Goal: Task Accomplishment & Management: Manage account settings

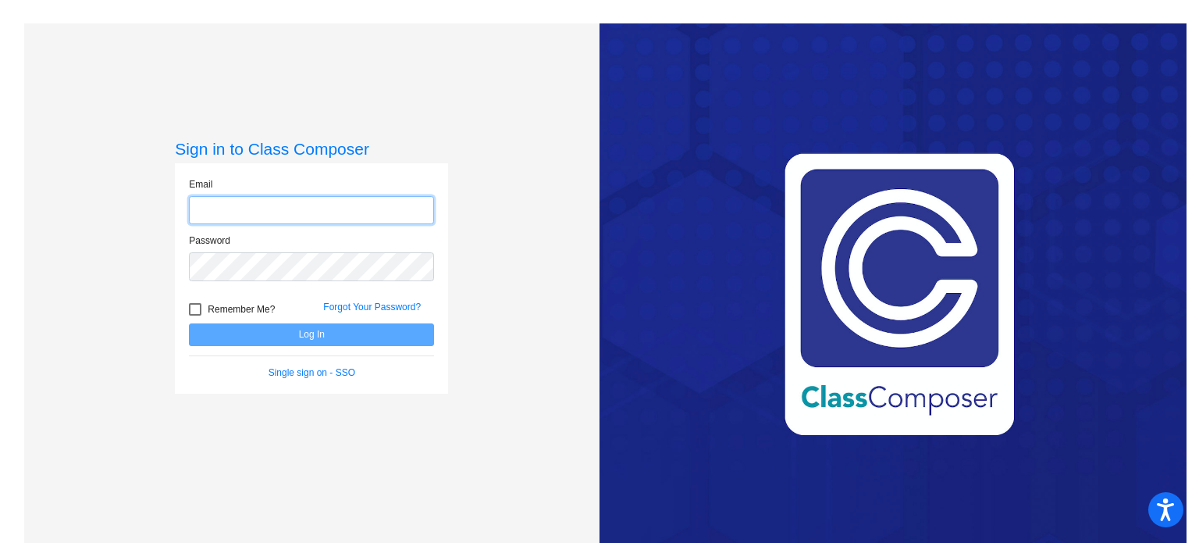
type input "lfrench@hayfield.k12.mn.us"
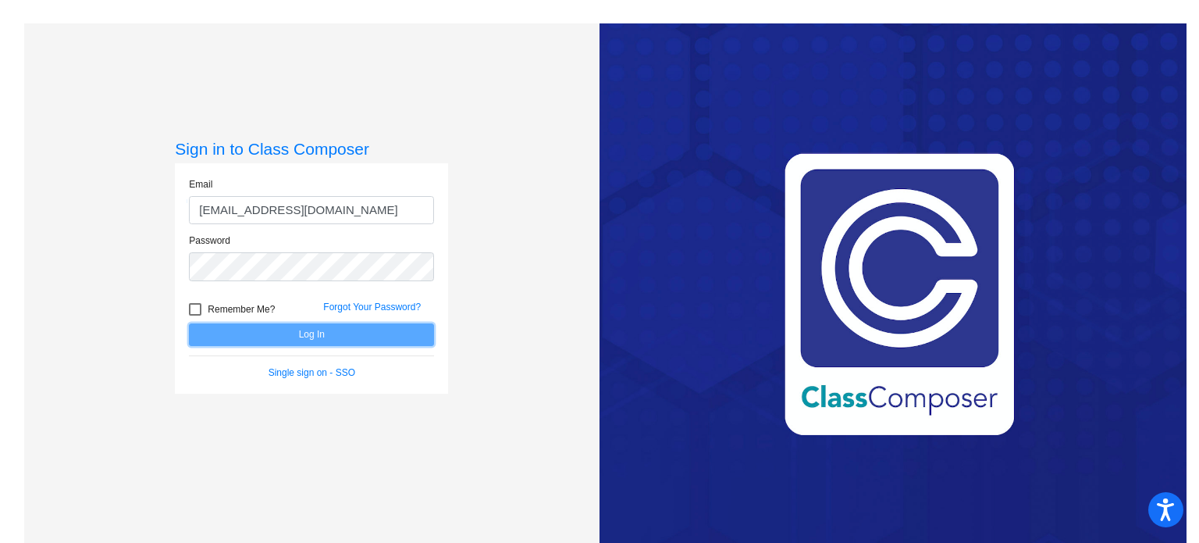
click at [307, 341] on button "Log In" at bounding box center [311, 334] width 245 height 23
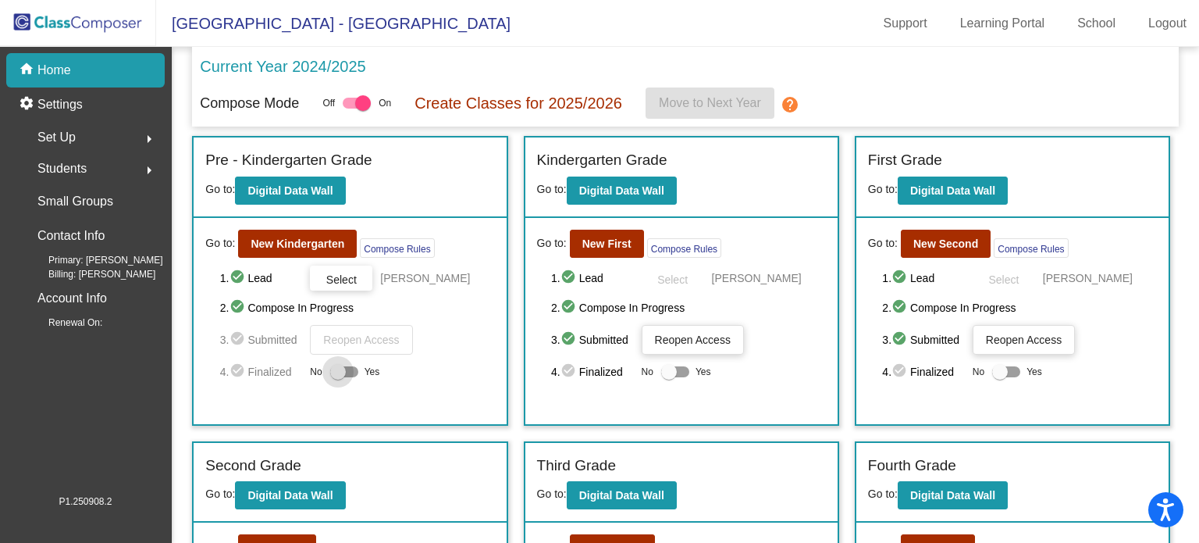
click at [330, 371] on div at bounding box center [338, 372] width 16 height 16
click at [337, 377] on input "Yes" at bounding box center [337, 377] width 1 height 1
checkbox input "true"
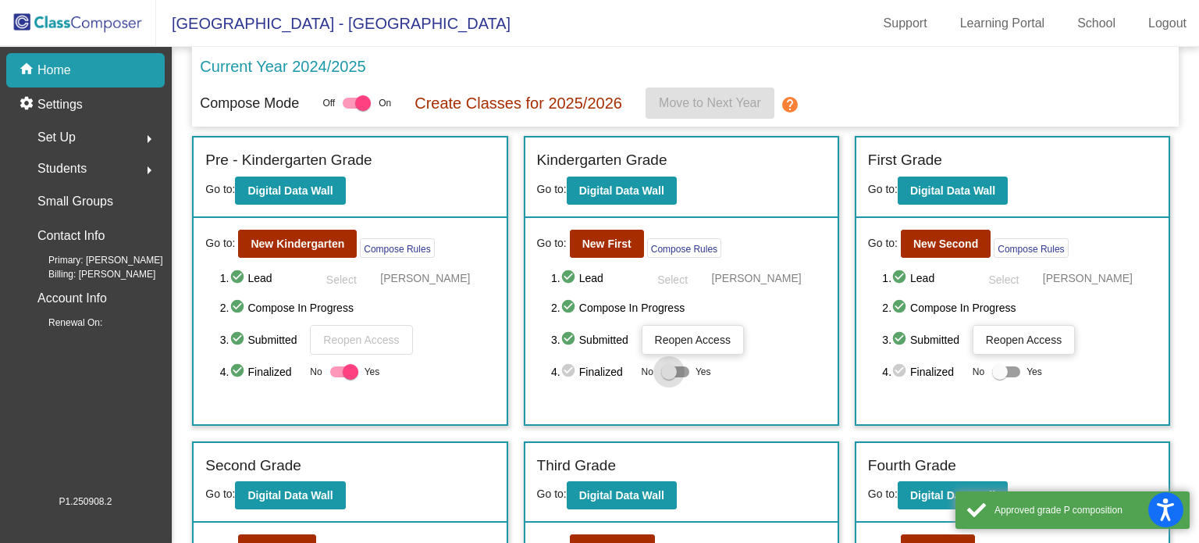
click at [665, 371] on div at bounding box center [669, 372] width 16 height 16
click at [668, 377] on input "Yes" at bounding box center [668, 377] width 1 height 1
checkbox input "true"
click at [1000, 373] on div at bounding box center [1000, 372] width 16 height 16
click at [1000, 377] on input "Yes" at bounding box center [999, 377] width 1 height 1
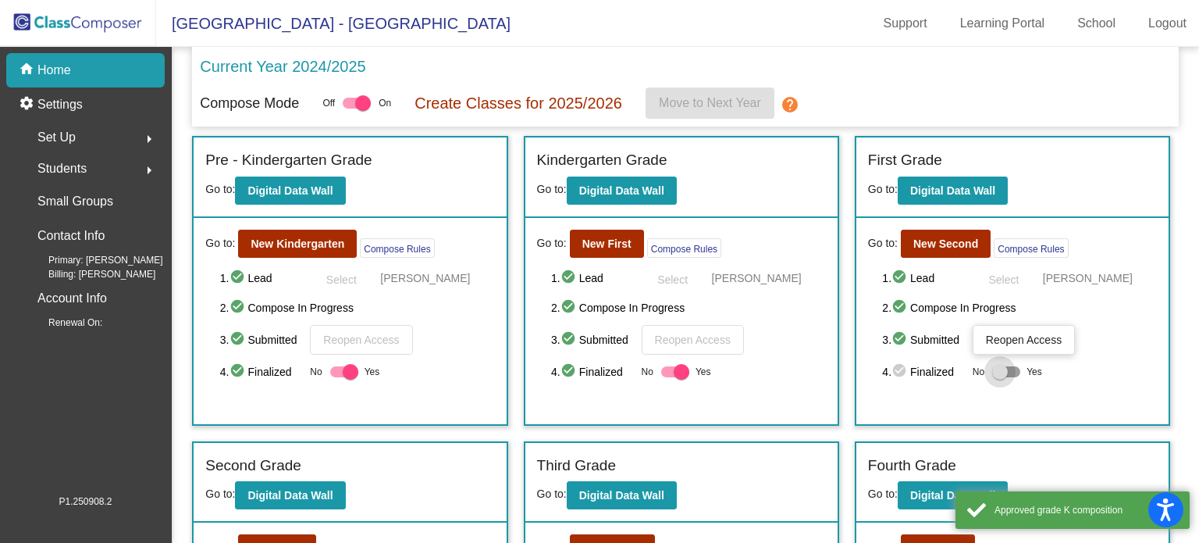
checkbox input "true"
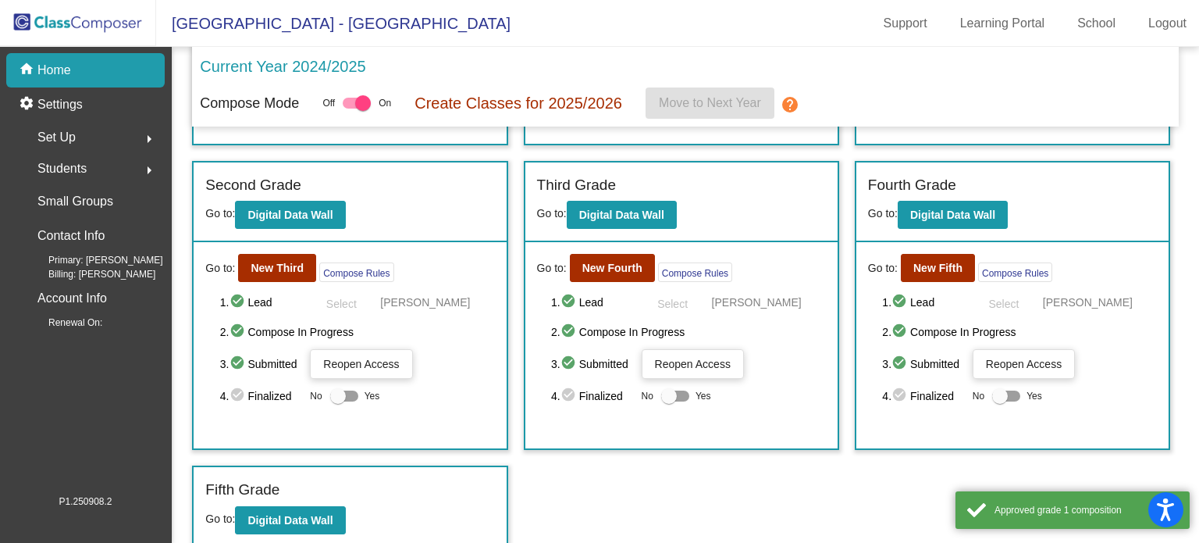
scroll to position [281, 0]
click at [340, 393] on div at bounding box center [338, 395] width 16 height 16
click at [338, 400] on input "Yes" at bounding box center [337, 400] width 1 height 1
checkbox input "true"
drag, startPoint x: 668, startPoint y: 393, endPoint x: 676, endPoint y: 392, distance: 7.8
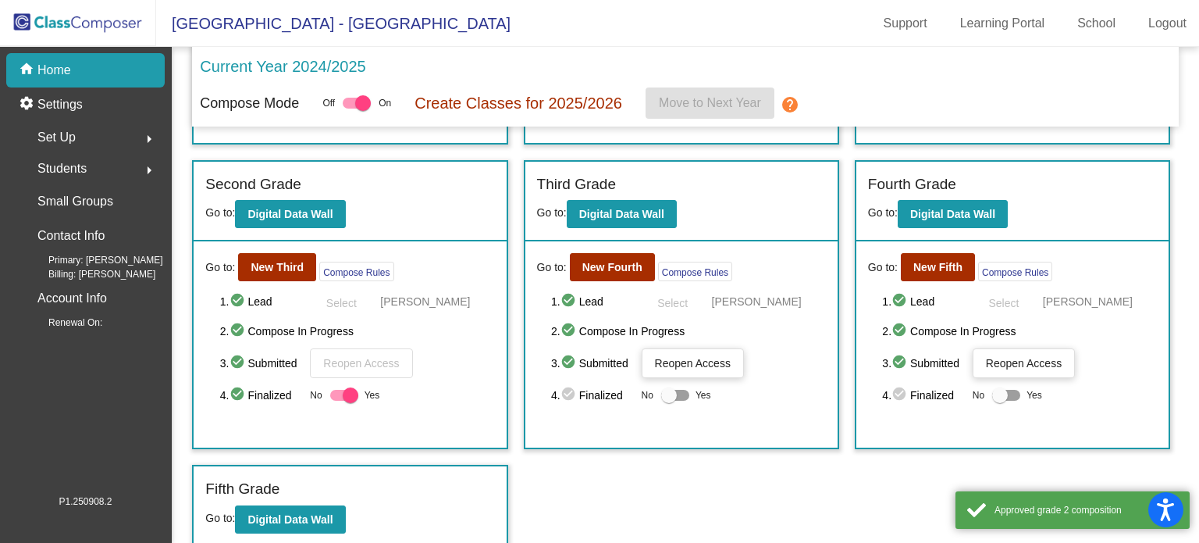
click at [668, 392] on div at bounding box center [669, 395] width 16 height 16
click at [668, 400] on input "Yes" at bounding box center [668, 400] width 1 height 1
checkbox input "true"
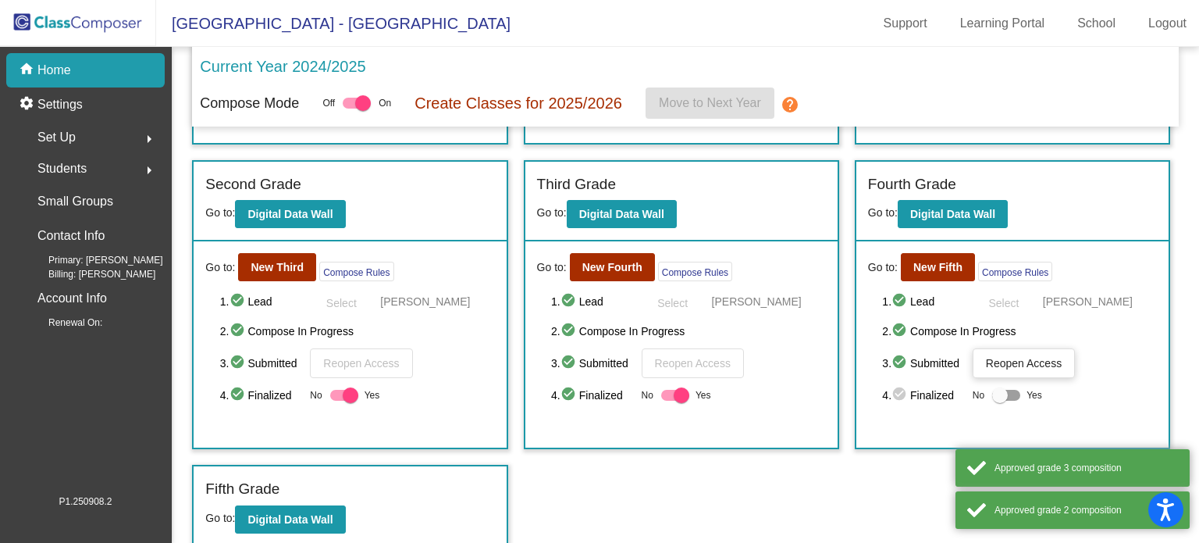
click at [1007, 393] on div at bounding box center [1006, 395] width 28 height 11
click at [1000, 400] on input "Yes" at bounding box center [999, 400] width 1 height 1
checkbox input "true"
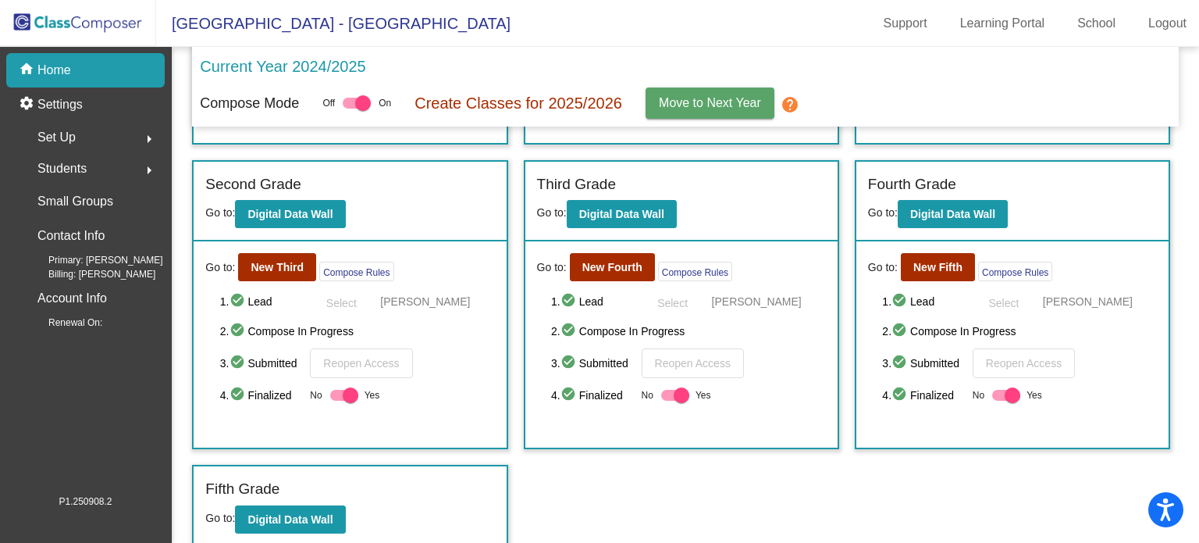
scroll to position [0, 0]
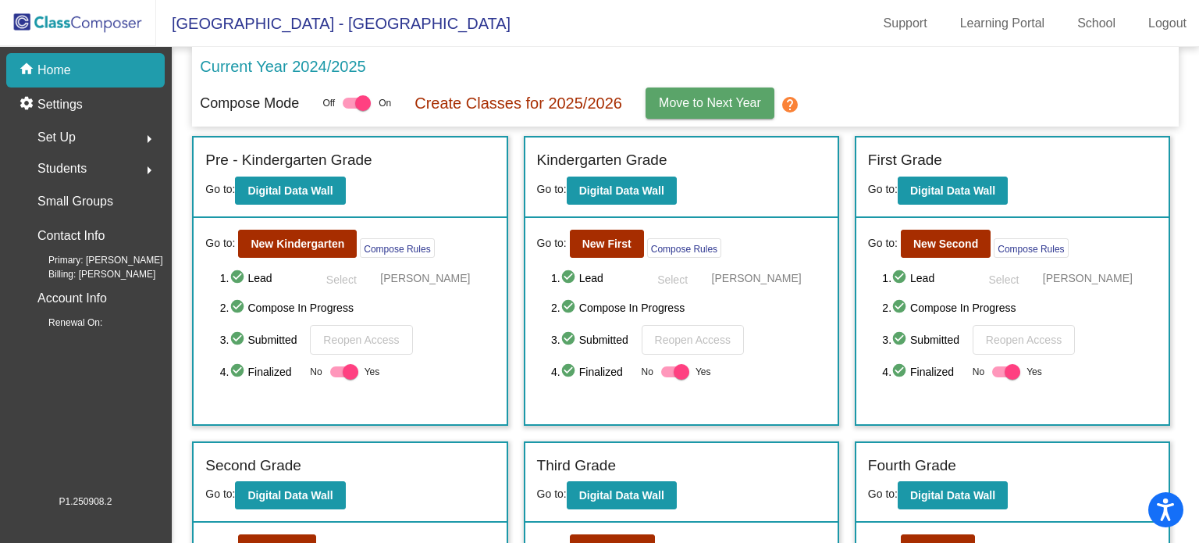
click at [297, 62] on p "Current Year 2024/2025" at bounding box center [282, 66] width 165 height 23
click at [33, 69] on mat-icon "home" at bounding box center [28, 70] width 19 height 19
click at [1029, 24] on link "Learning Portal" at bounding box center [1003, 23] width 110 height 25
click at [299, 21] on span "[GEOGRAPHIC_DATA] - [GEOGRAPHIC_DATA]" at bounding box center [333, 23] width 354 height 25
click at [82, 21] on img at bounding box center [78, 23] width 156 height 46
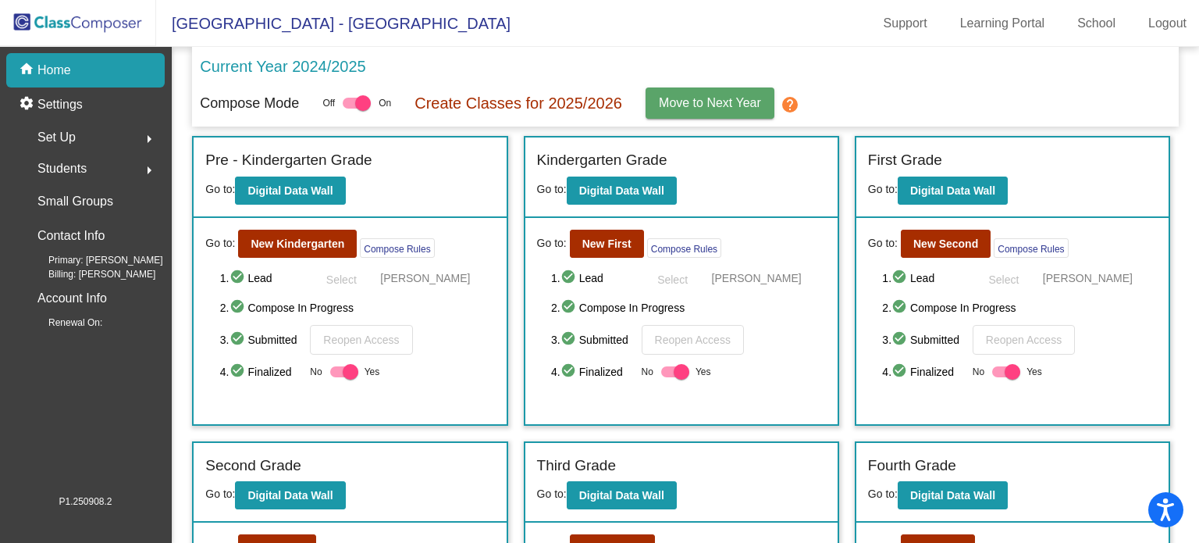
click at [793, 102] on mat-icon "help" at bounding box center [790, 104] width 19 height 19
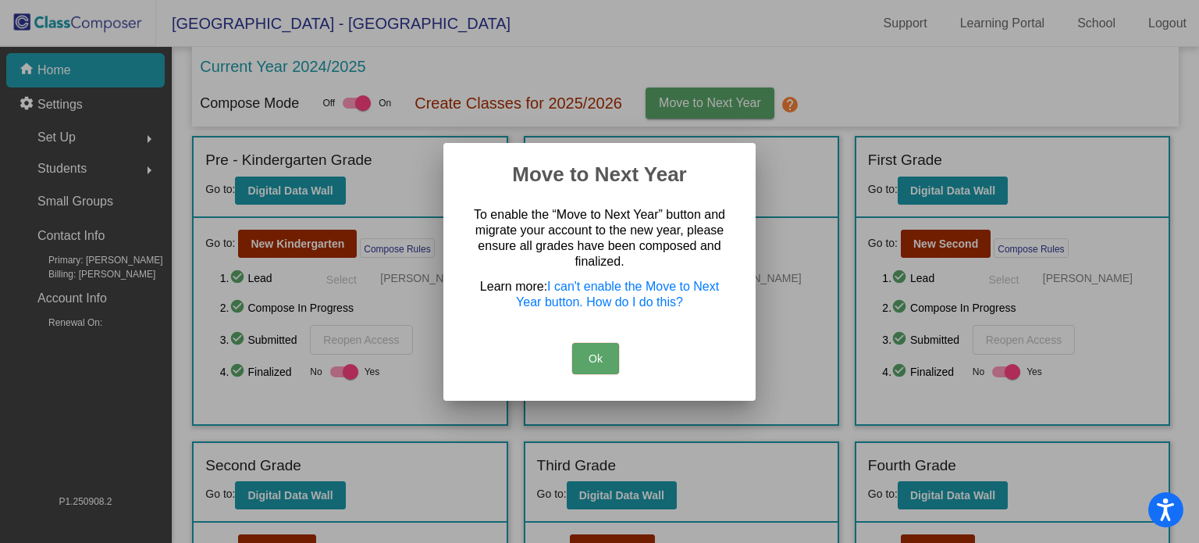
click at [591, 359] on button "Ok" at bounding box center [595, 358] width 47 height 31
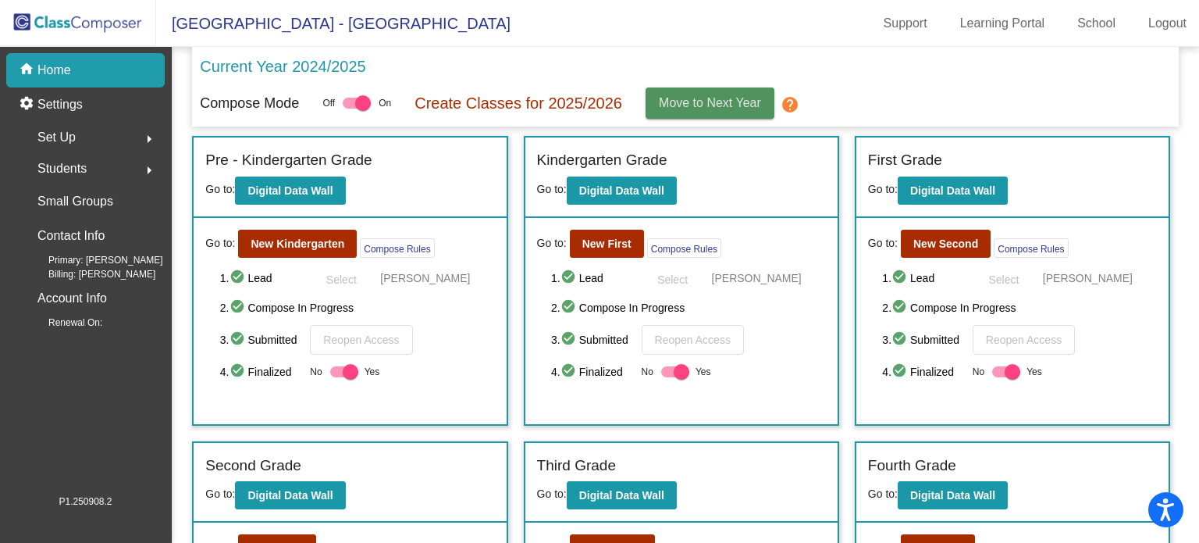
click at [718, 105] on span "Move to Next Year" at bounding box center [710, 102] width 102 height 13
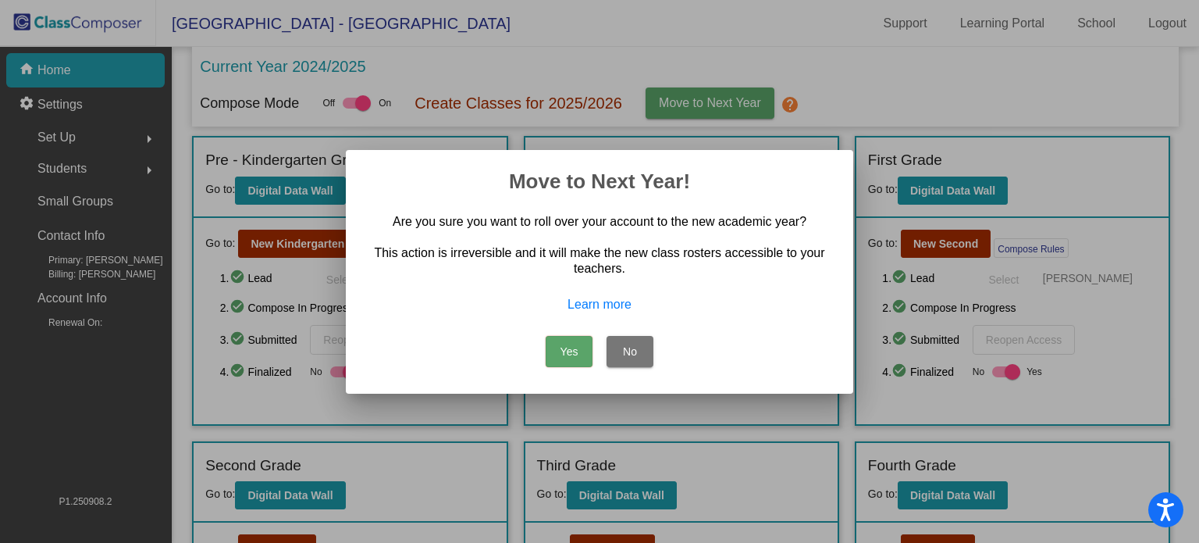
click at [632, 351] on button "No" at bounding box center [630, 351] width 47 height 31
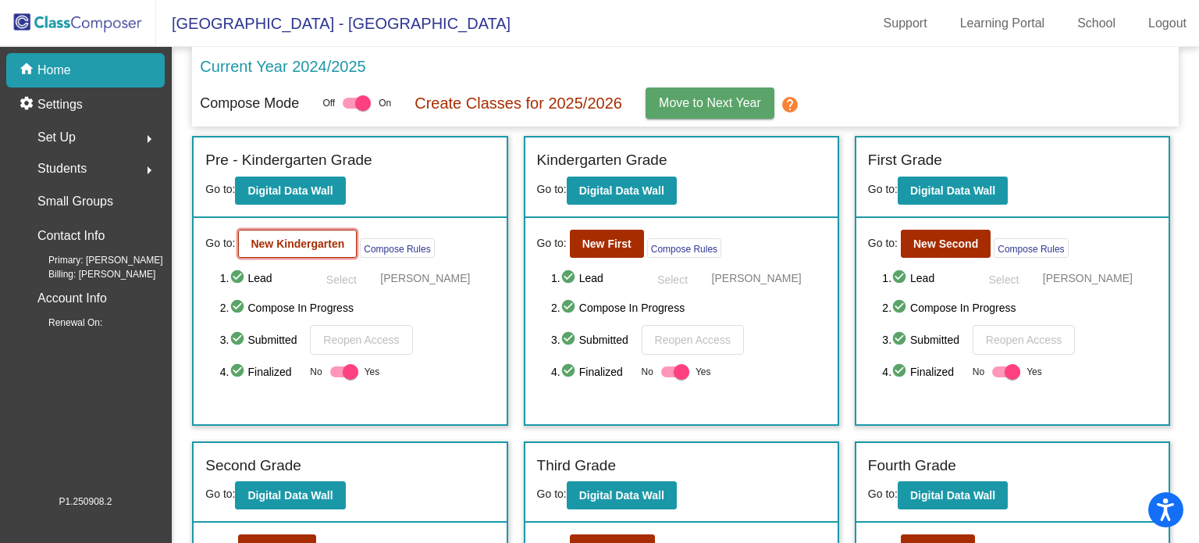
click at [307, 240] on b "New Kindergarten" at bounding box center [298, 243] width 94 height 12
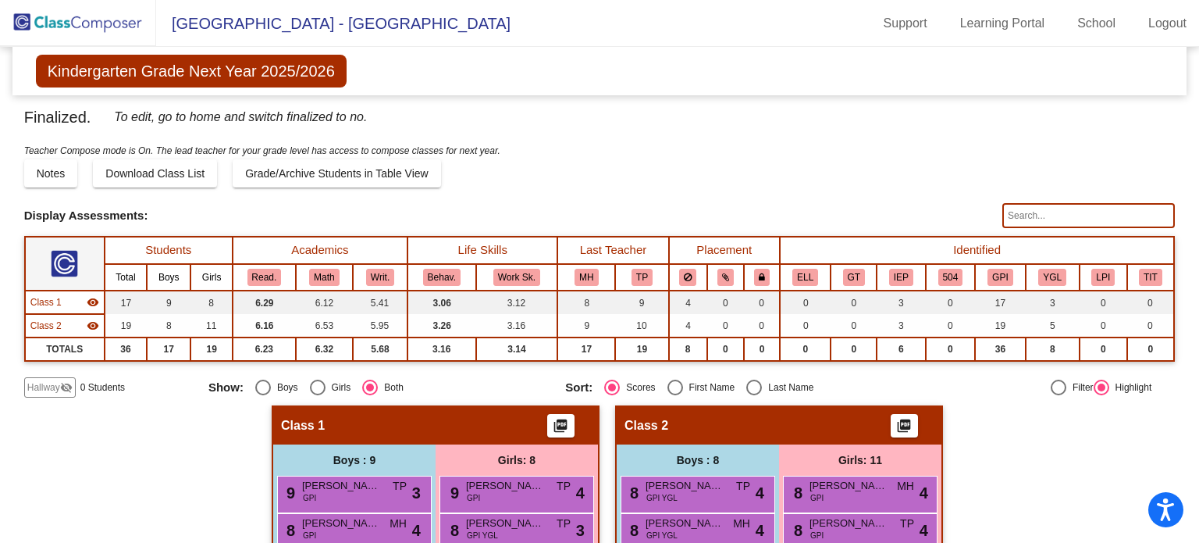
click at [55, 27] on img at bounding box center [78, 23] width 156 height 46
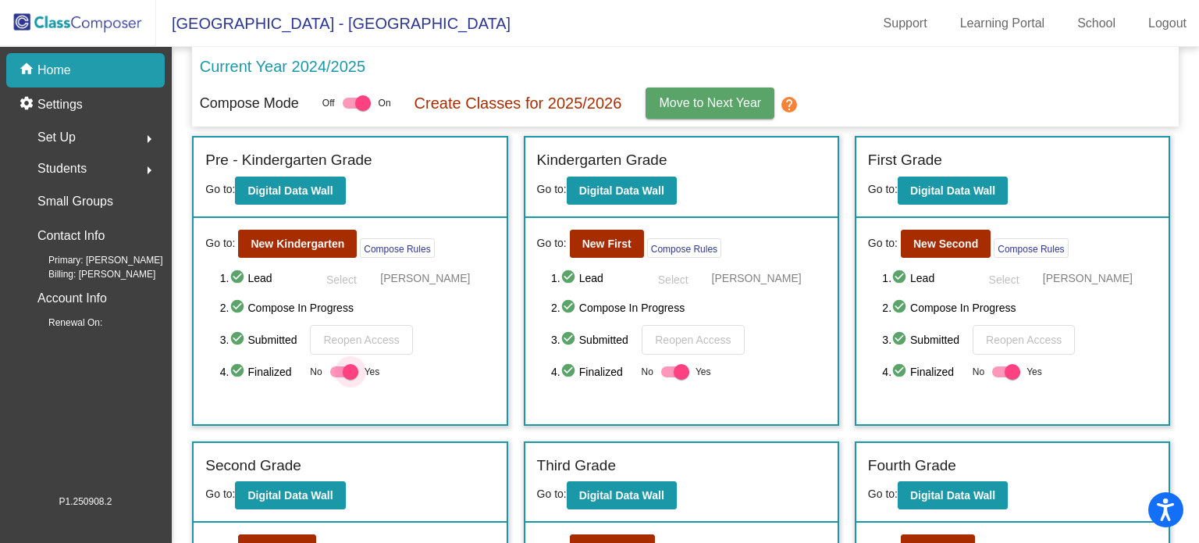
click at [339, 368] on div at bounding box center [344, 371] width 28 height 11
click at [338, 377] on input "Yes" at bounding box center [337, 377] width 1 height 1
checkbox input "false"
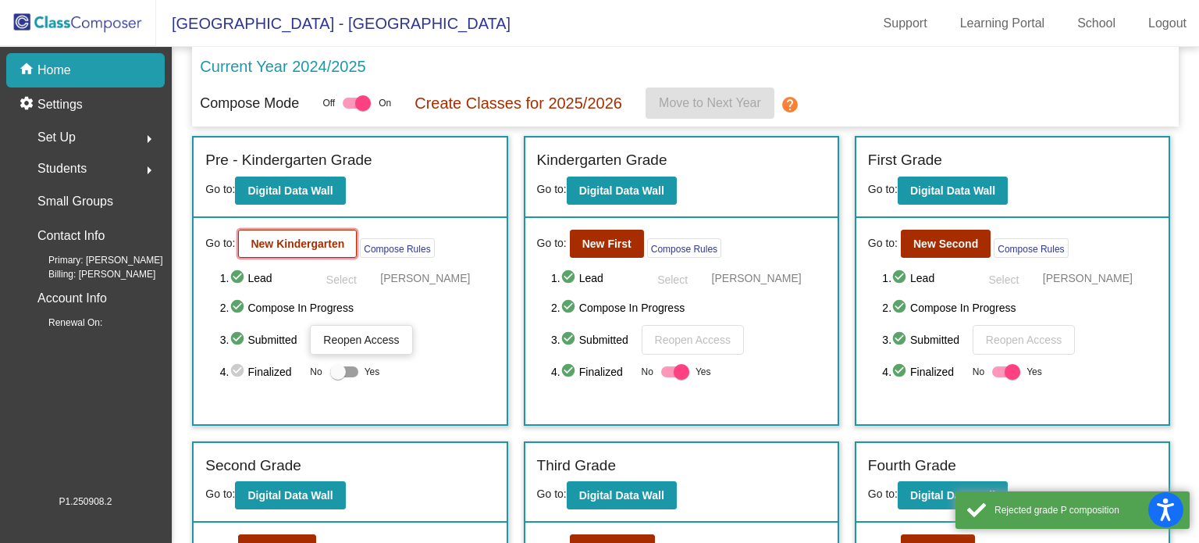
click at [310, 243] on b "New Kindergarten" at bounding box center [298, 243] width 94 height 12
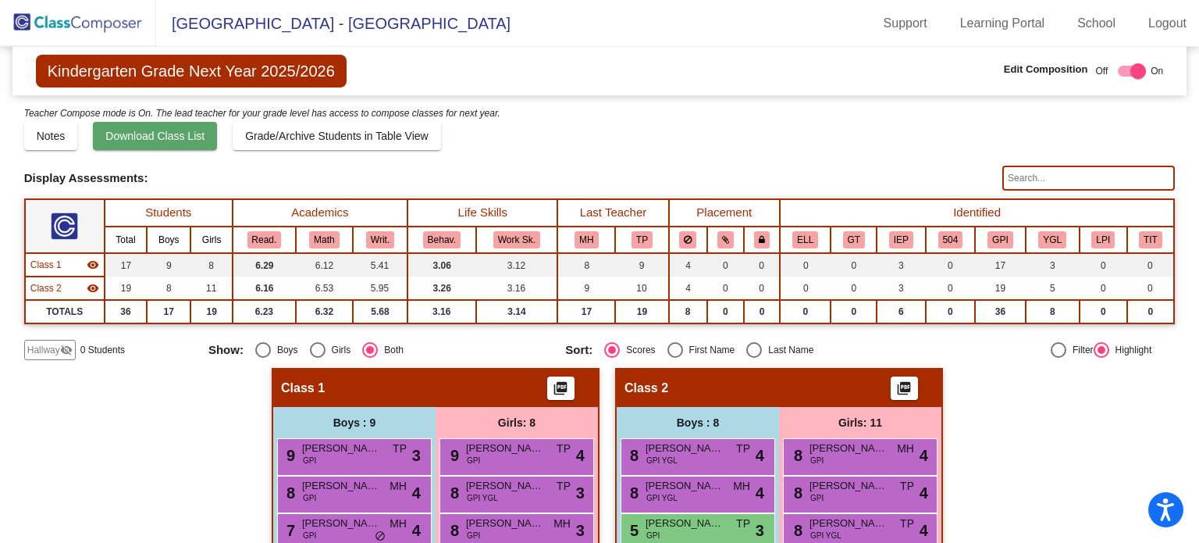
click at [165, 140] on span "Download Class List" at bounding box center [154, 136] width 99 height 12
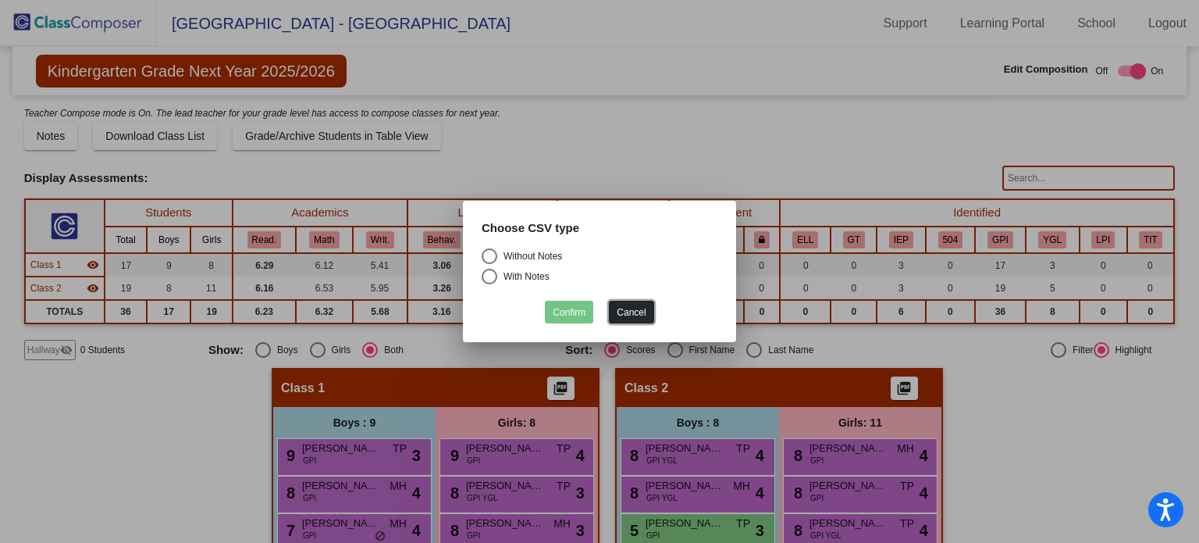
click at [635, 315] on button "Cancel" at bounding box center [631, 312] width 44 height 23
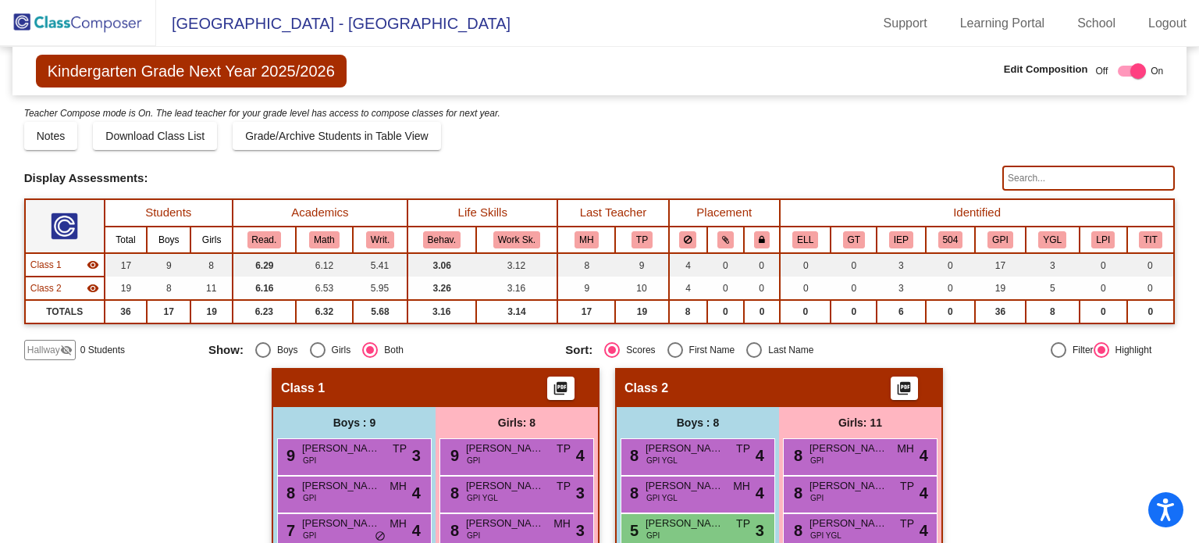
drag, startPoint x: 1137, startPoint y: 74, endPoint x: 1146, endPoint y: 77, distance: 9.7
click at [1146, 77] on div "Off On" at bounding box center [1129, 71] width 68 height 19
click at [141, 73] on span "Kindergarten Grade Next Year 2025/2026" at bounding box center [191, 71] width 311 height 33
click at [130, 23] on img at bounding box center [78, 23] width 156 height 46
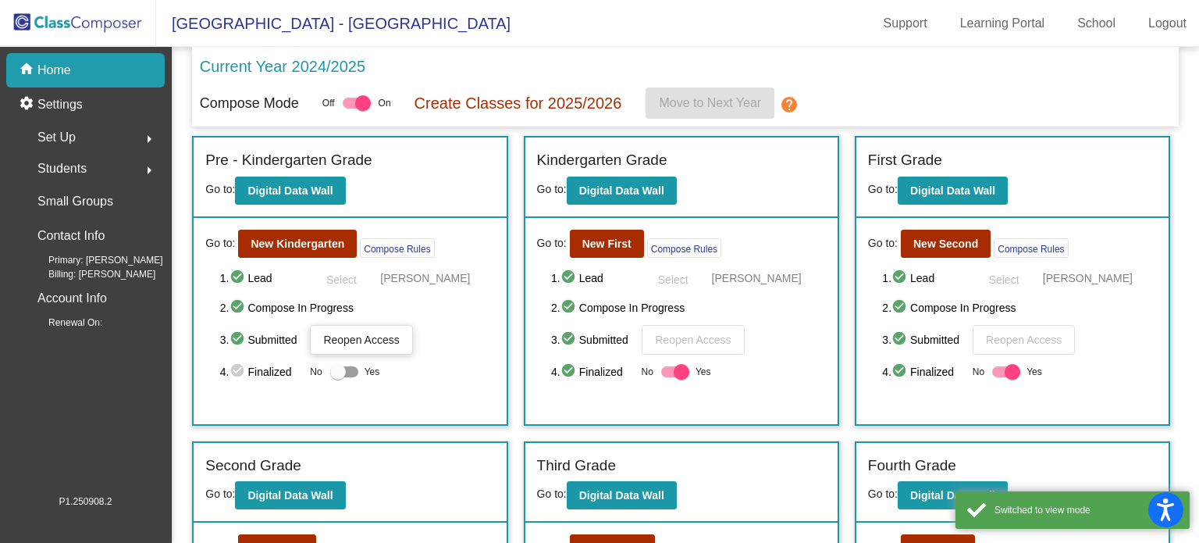
click at [334, 368] on div at bounding box center [338, 372] width 16 height 16
click at [337, 377] on input "Yes" at bounding box center [337, 377] width 1 height 1
checkbox input "true"
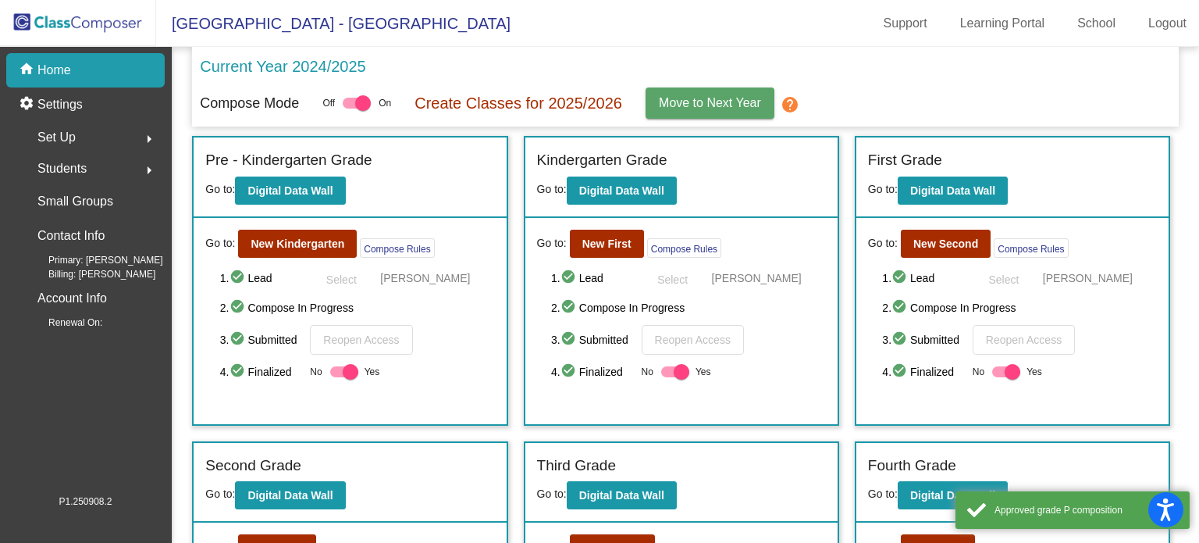
scroll to position [78, 0]
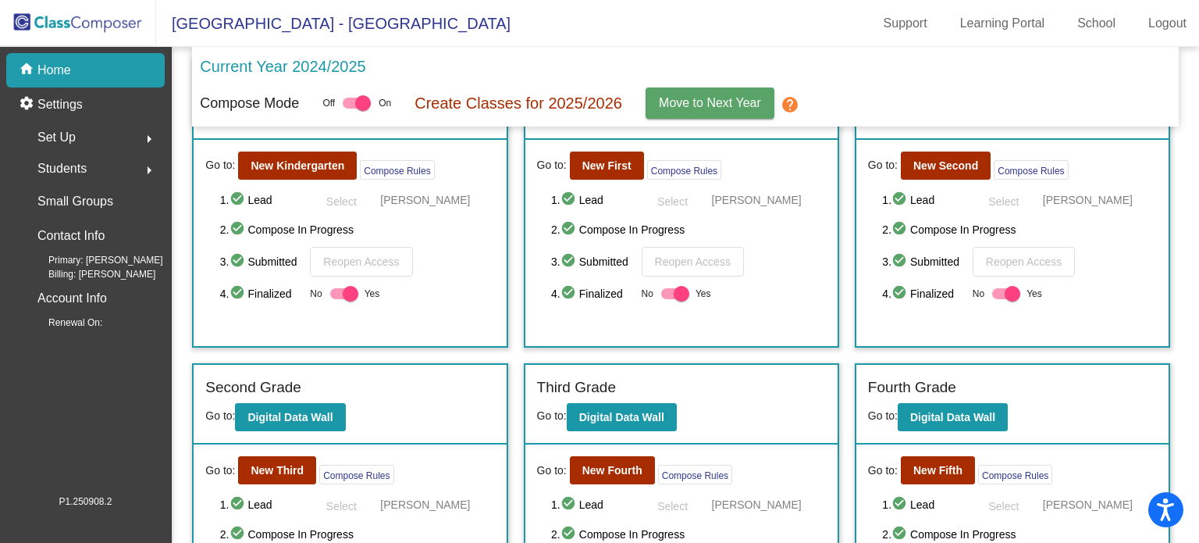
click at [87, 170] on div "Students arrow_right" at bounding box center [90, 168] width 149 height 31
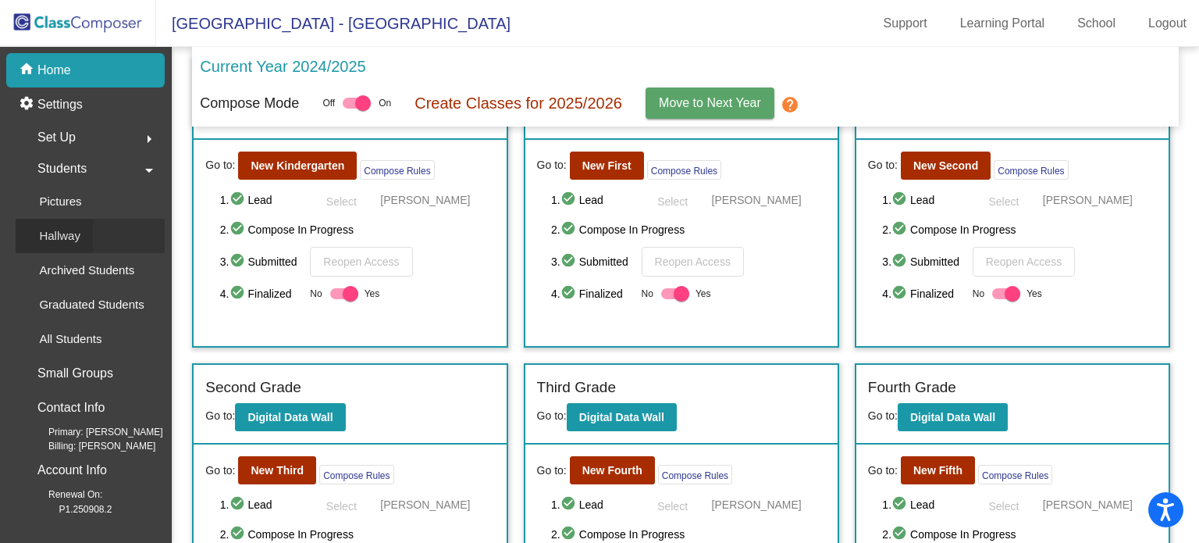
click at [78, 228] on p "Hallway" at bounding box center [59, 235] width 41 height 19
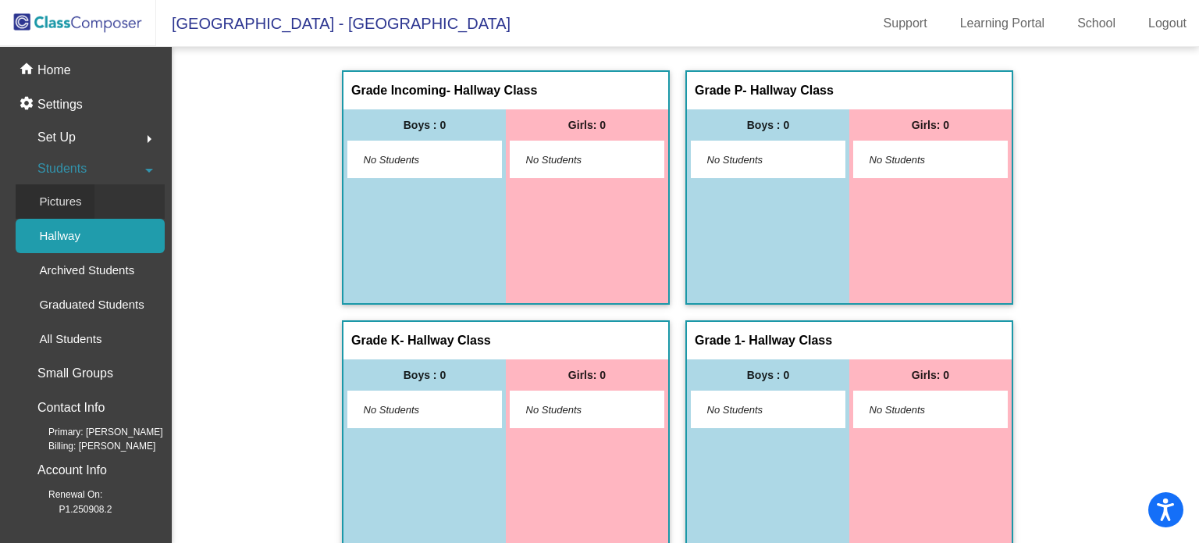
click at [66, 205] on p "Pictures" at bounding box center [60, 201] width 42 height 19
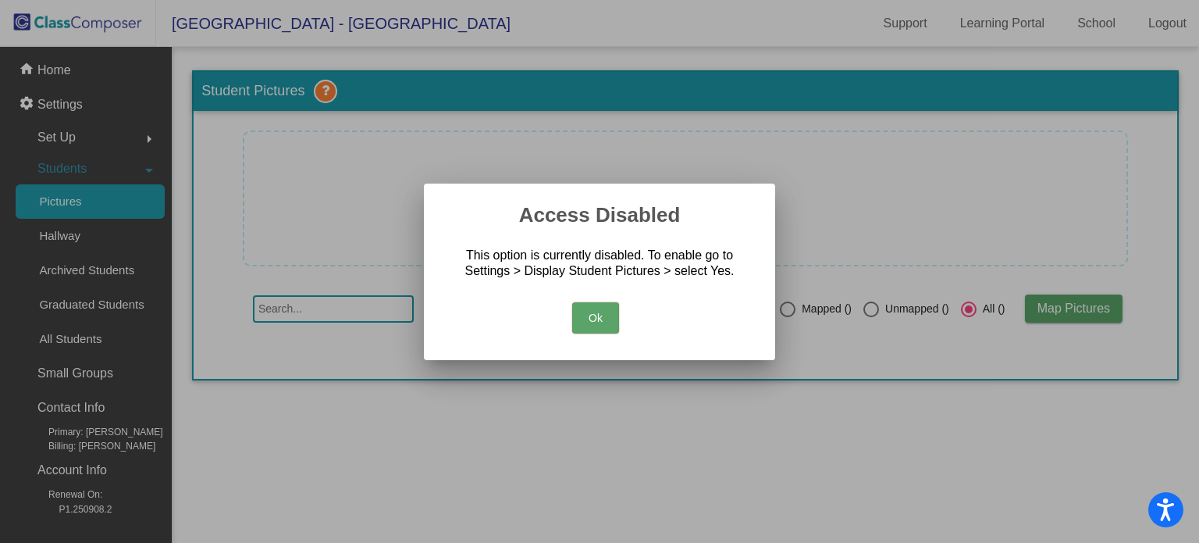
click at [591, 312] on button "Ok" at bounding box center [595, 317] width 47 height 31
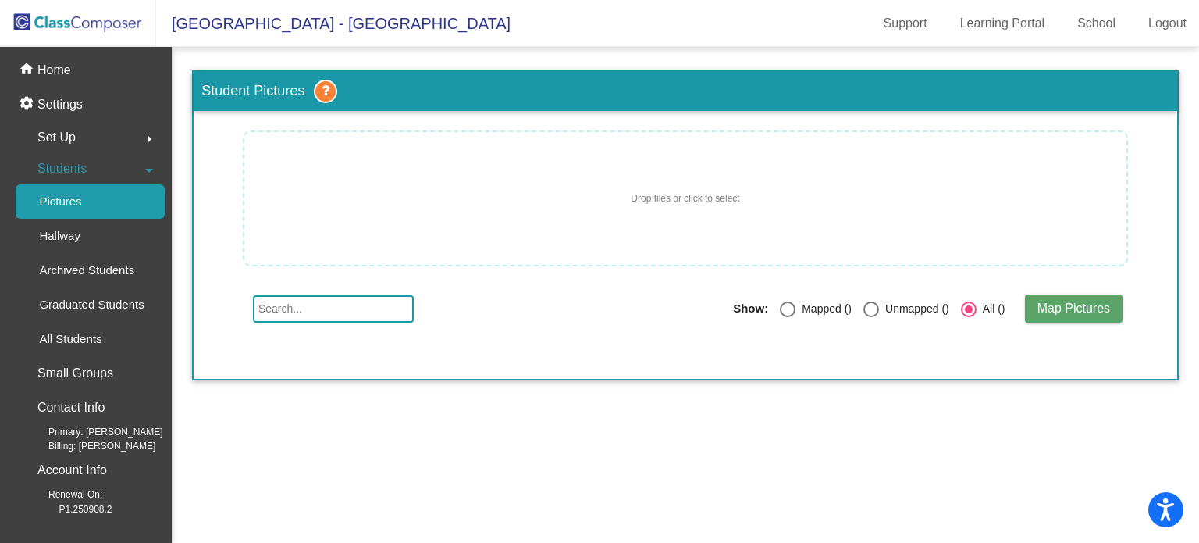
click at [69, 174] on span "Students" at bounding box center [61, 169] width 49 height 22
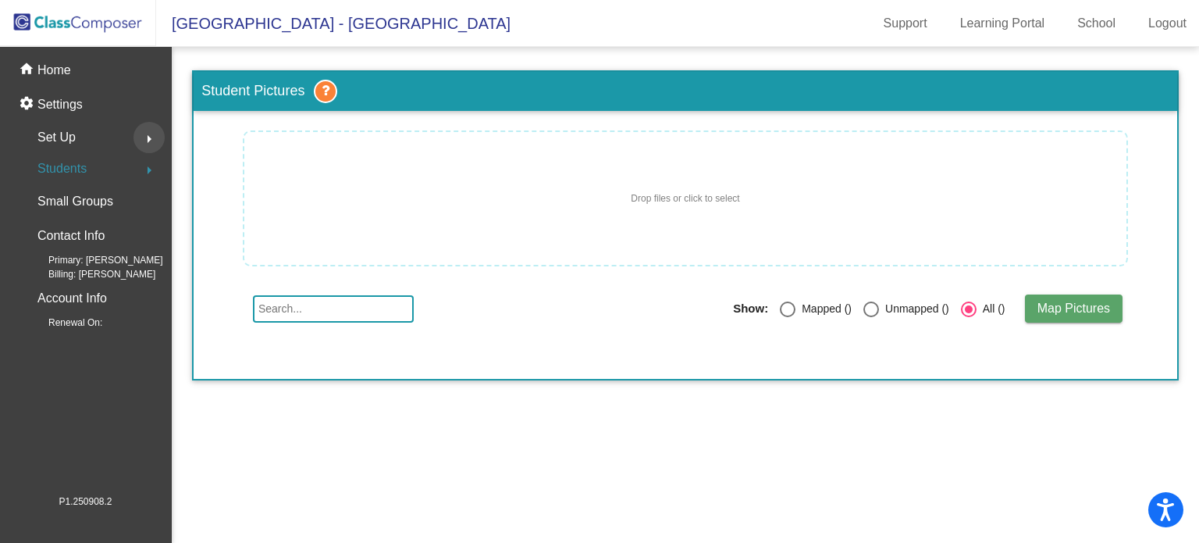
click at [148, 140] on mat-icon "arrow_right" at bounding box center [149, 139] width 19 height 19
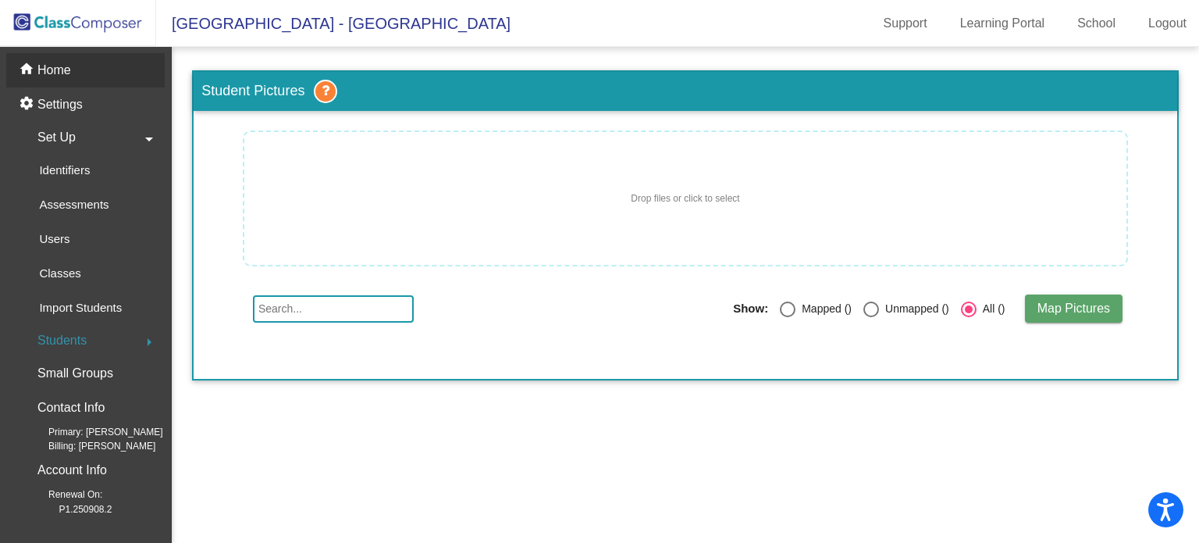
click at [34, 69] on mat-icon "home" at bounding box center [28, 70] width 19 height 19
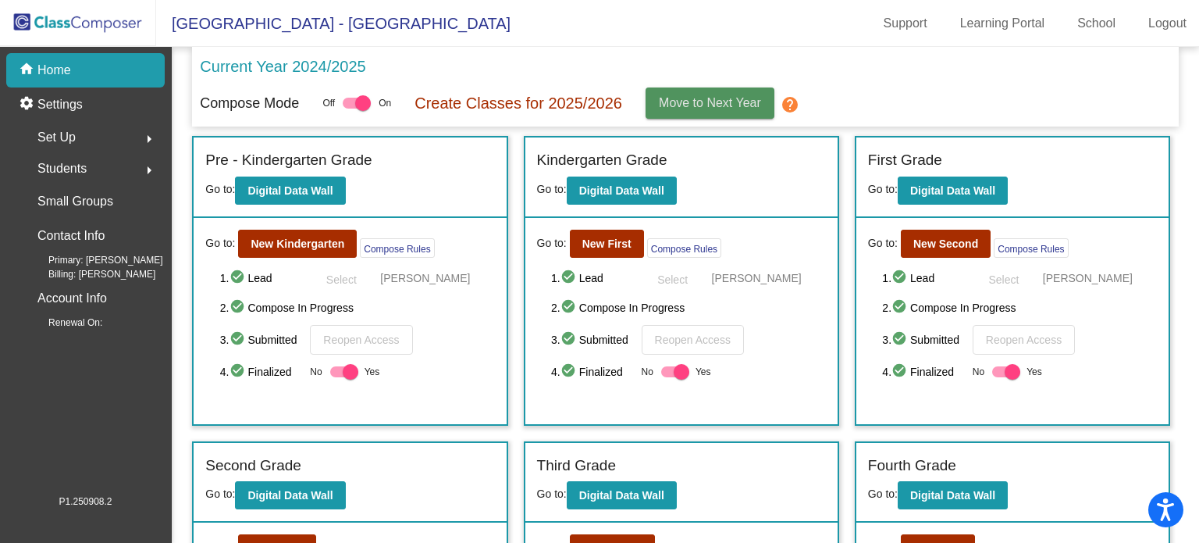
click at [703, 105] on span "Move to Next Year" at bounding box center [710, 102] width 102 height 13
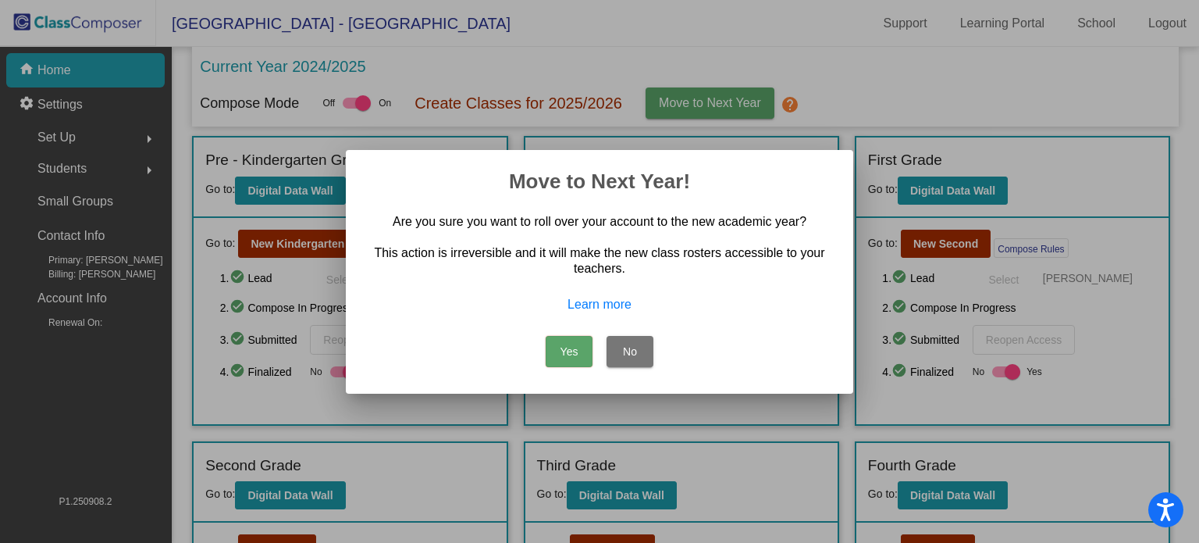
click at [568, 353] on button "Yes" at bounding box center [569, 351] width 47 height 31
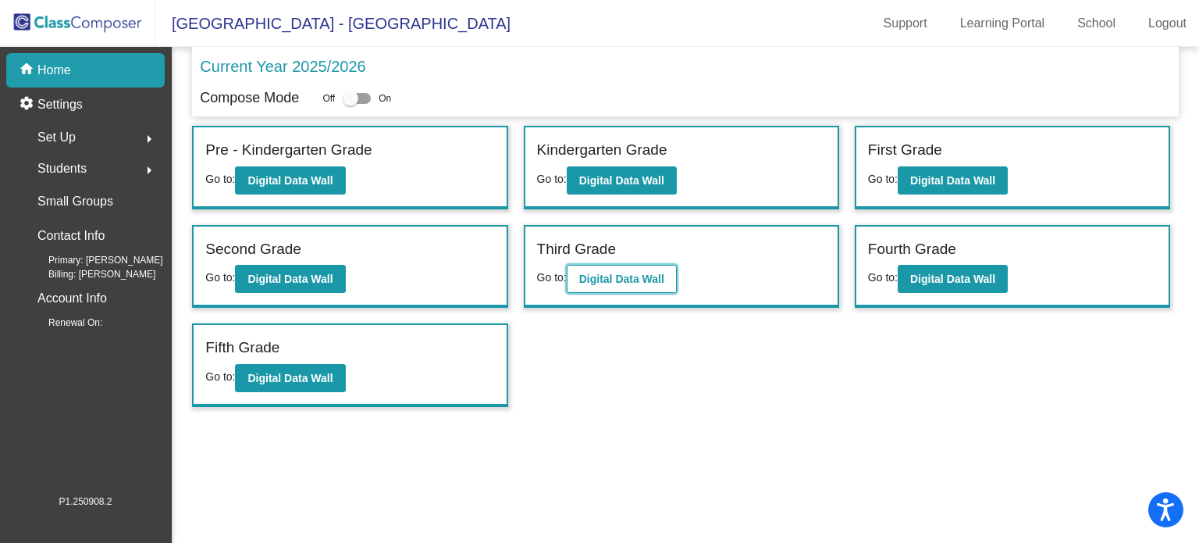
click at [621, 280] on b "Digital Data Wall" at bounding box center [621, 278] width 85 height 12
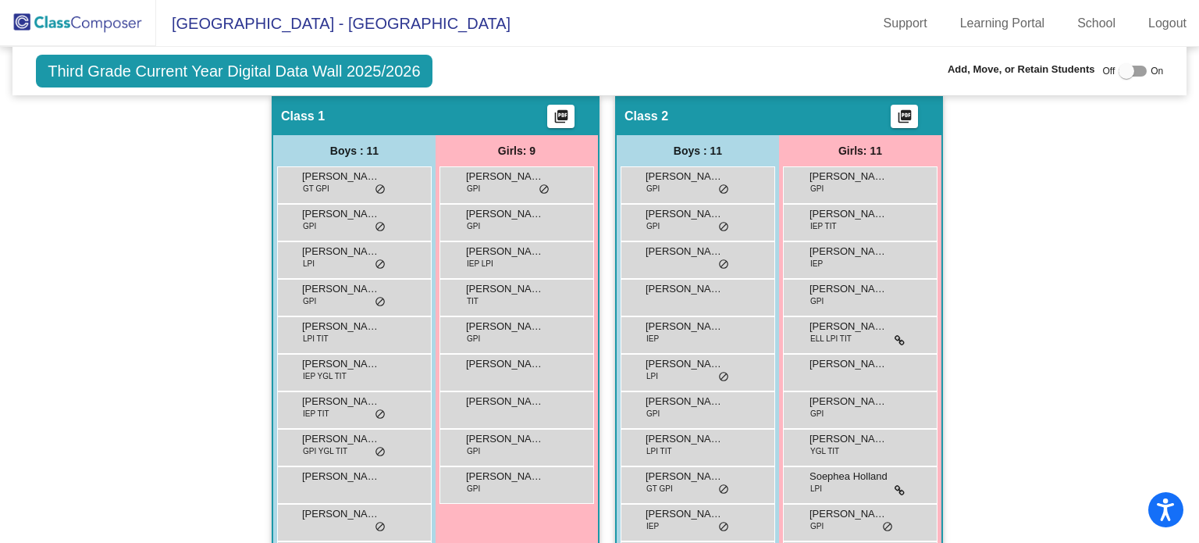
scroll to position [312, 0]
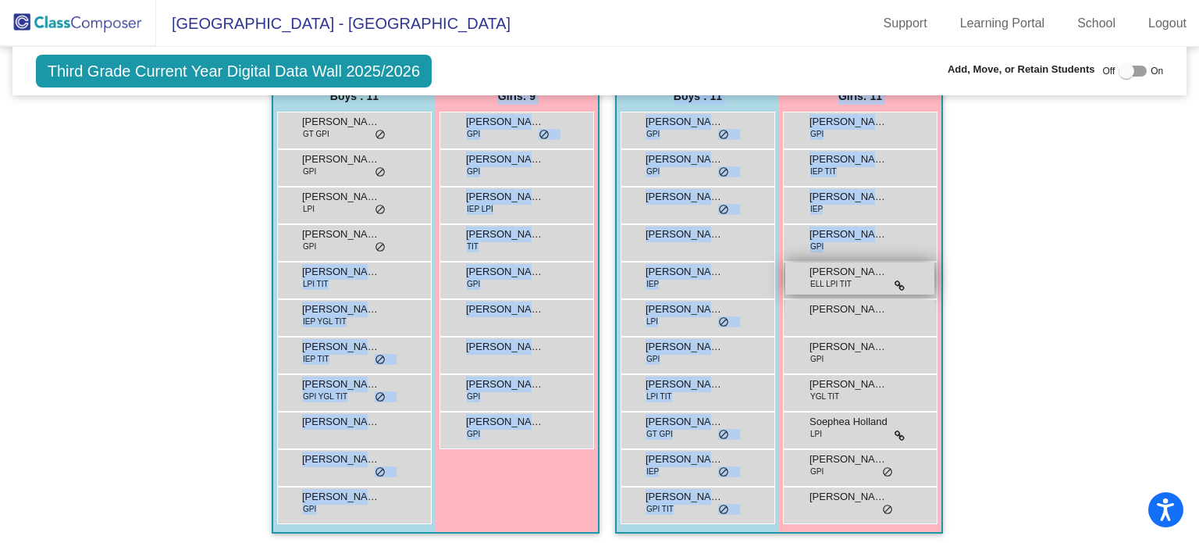
drag, startPoint x: 340, startPoint y: 283, endPoint x: 805, endPoint y: 283, distance: 464.5
click at [805, 283] on div "Hallway - Hallway Class picture_as_pdf Add Student First Name Last Name Student…" at bounding box center [599, 294] width 1151 height 507
click at [1006, 264] on div "Hallway - Hallway Class picture_as_pdf Add Student First Name Last Name Student…" at bounding box center [599, 294] width 1151 height 507
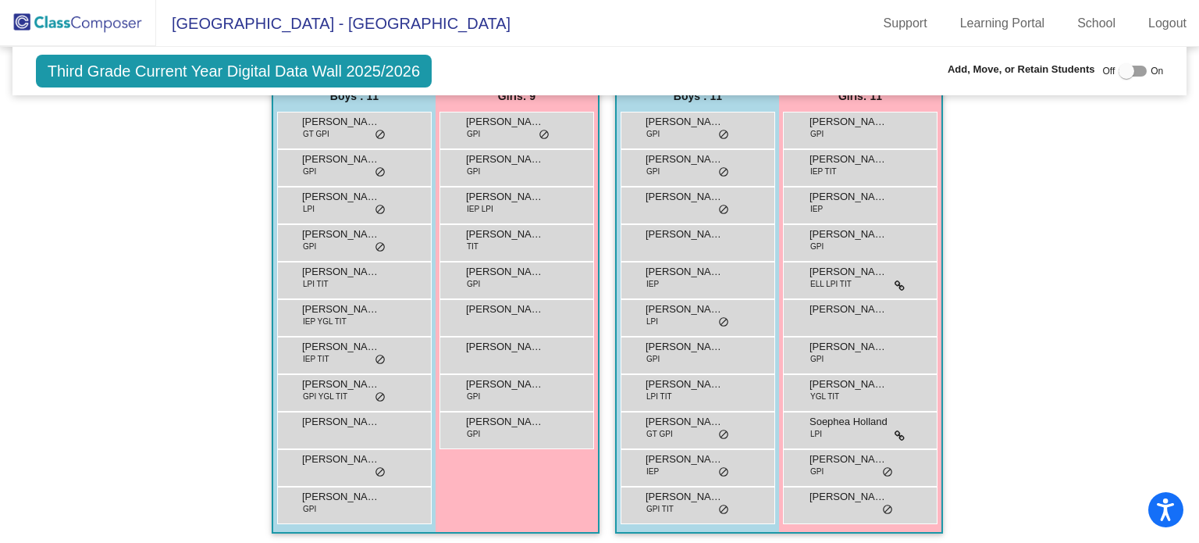
click at [180, 72] on span "Third Grade Current Year Digital Data Wall 2025/2026" at bounding box center [234, 71] width 396 height 33
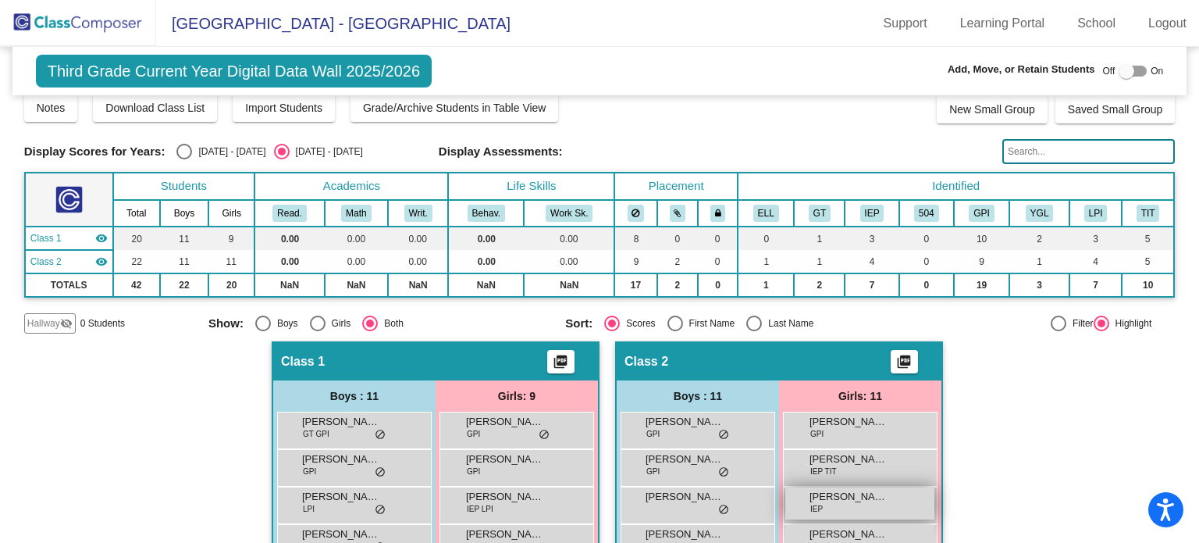
scroll to position [0, 0]
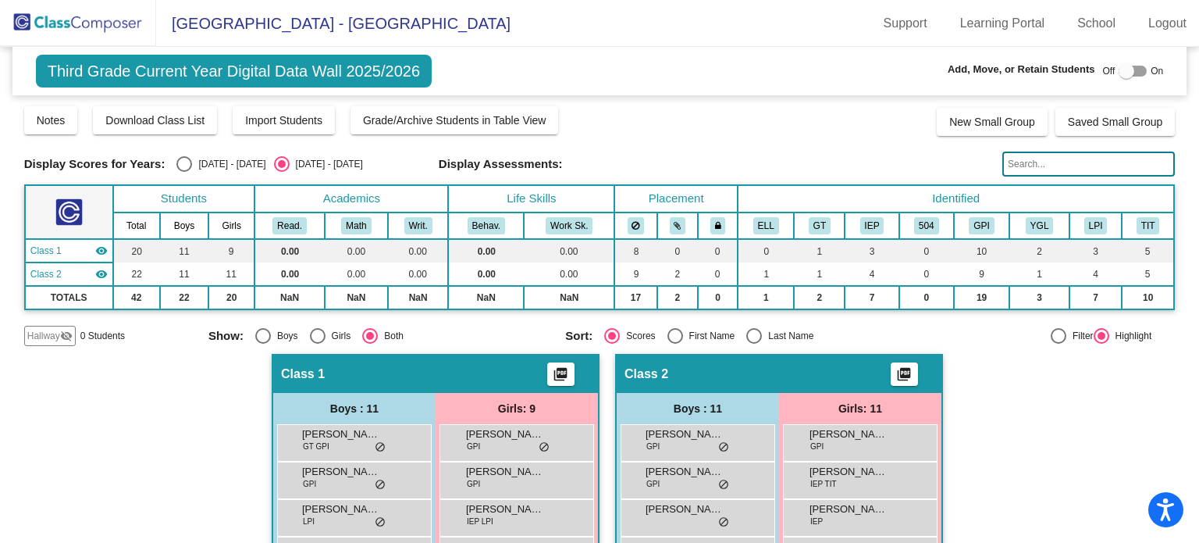
click at [1119, 76] on div at bounding box center [1127, 71] width 16 height 16
checkbox input "true"
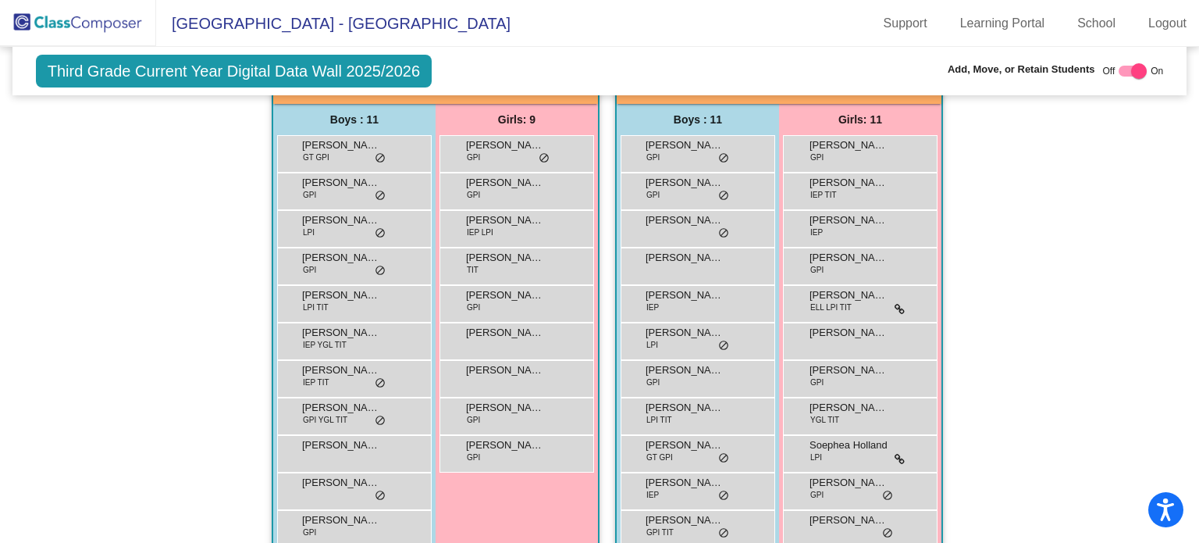
scroll to position [347, 0]
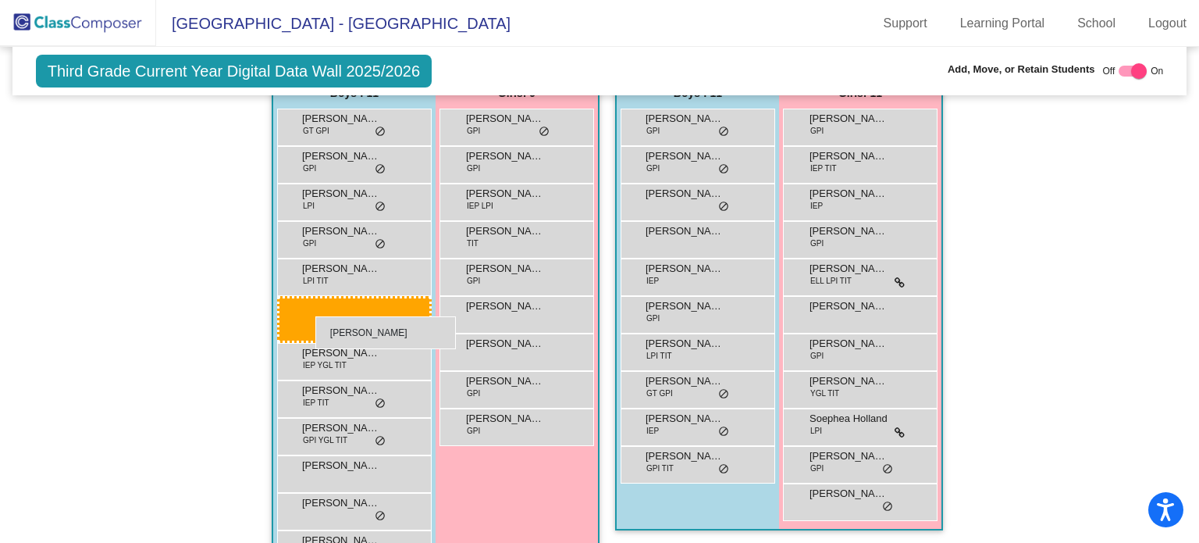
drag, startPoint x: 718, startPoint y: 311, endPoint x: 315, endPoint y: 315, distance: 403.6
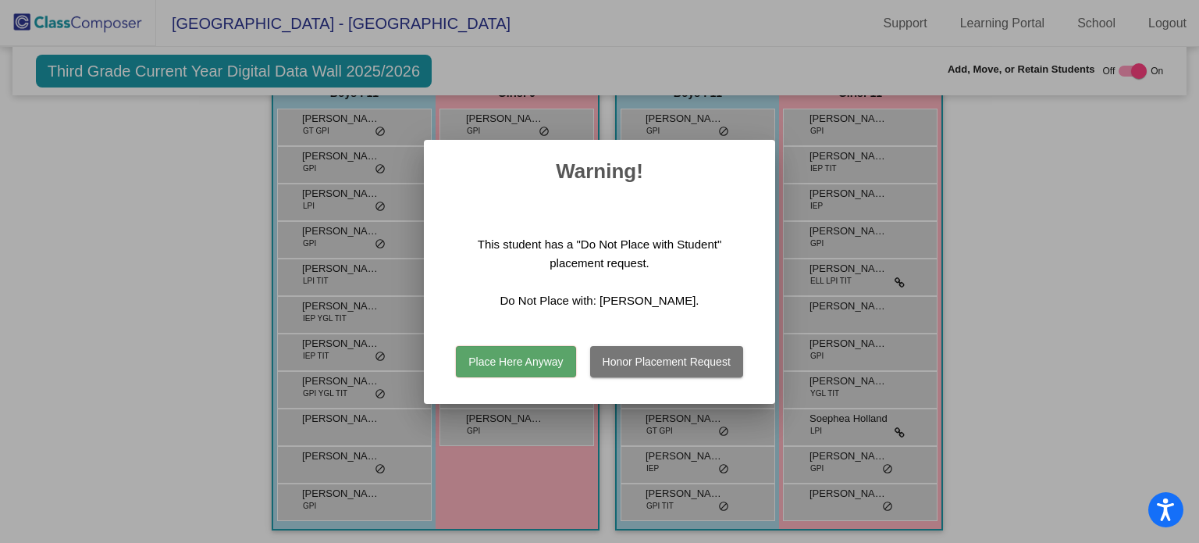
click at [546, 361] on button "Place Here Anyway" at bounding box center [515, 361] width 119 height 31
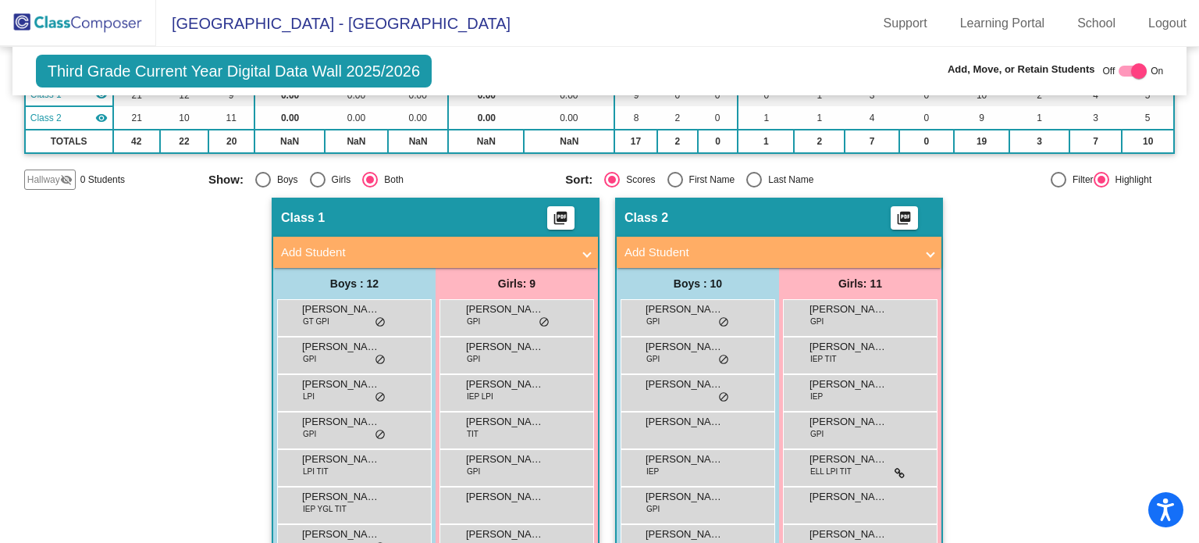
scroll to position [0, 0]
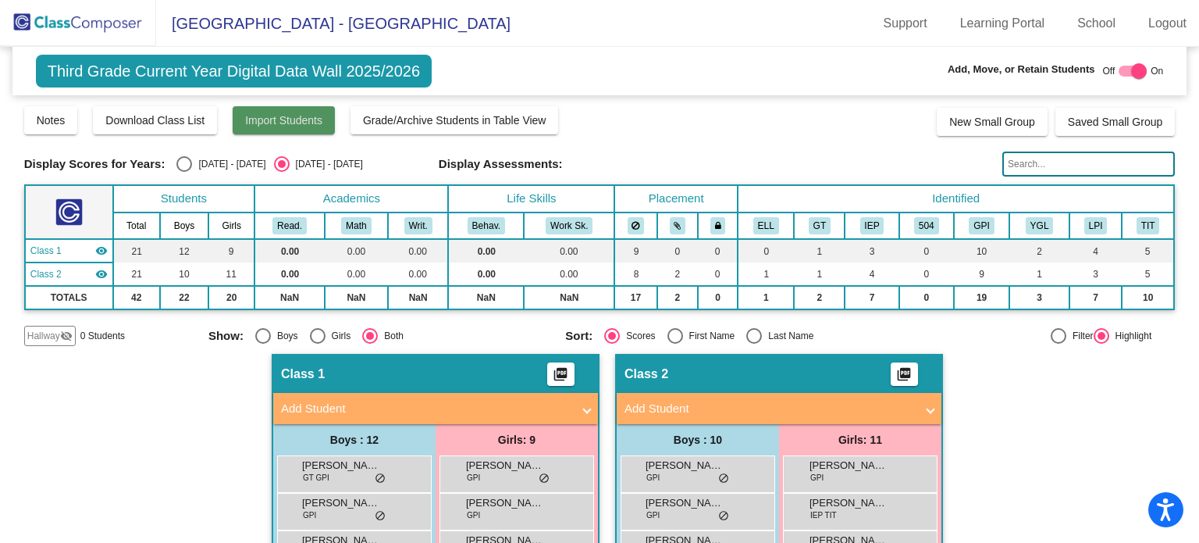
click at [297, 119] on span "Import Students" at bounding box center [283, 120] width 77 height 12
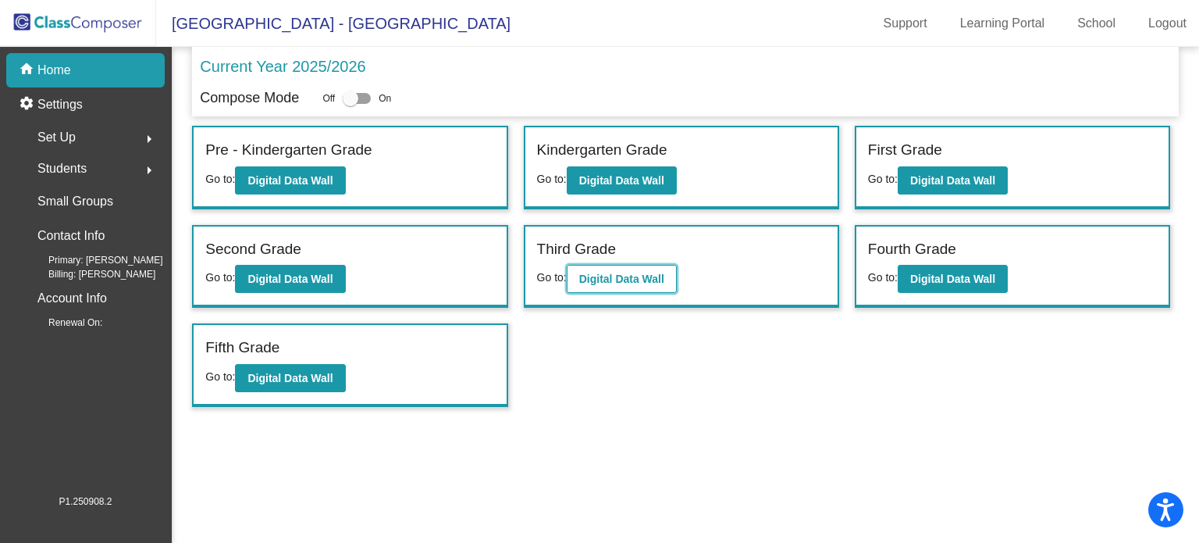
click at [608, 277] on b "Digital Data Wall" at bounding box center [621, 278] width 85 height 12
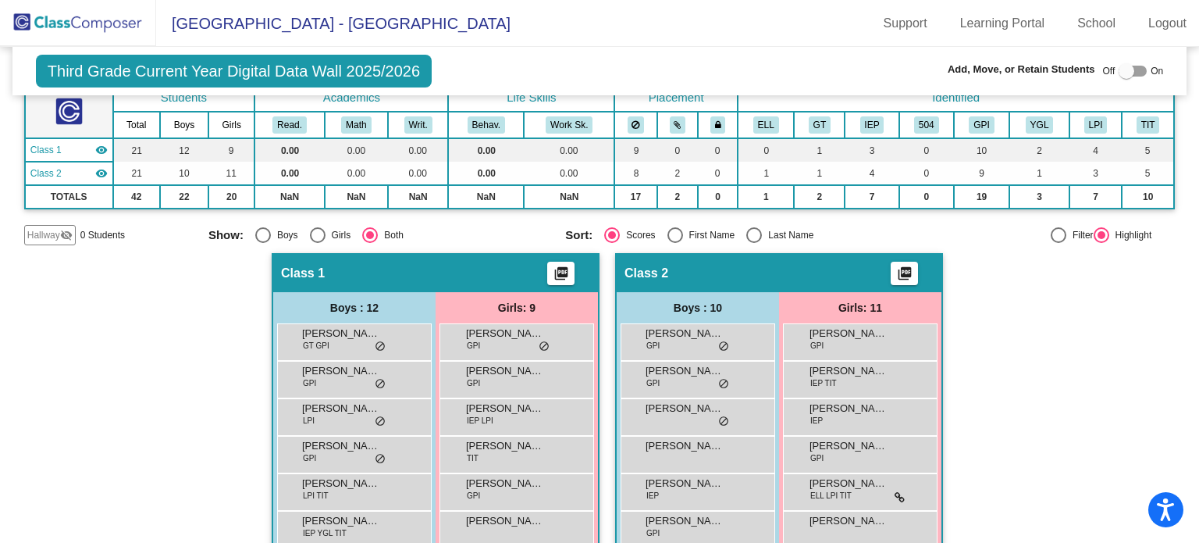
scroll to position [156, 0]
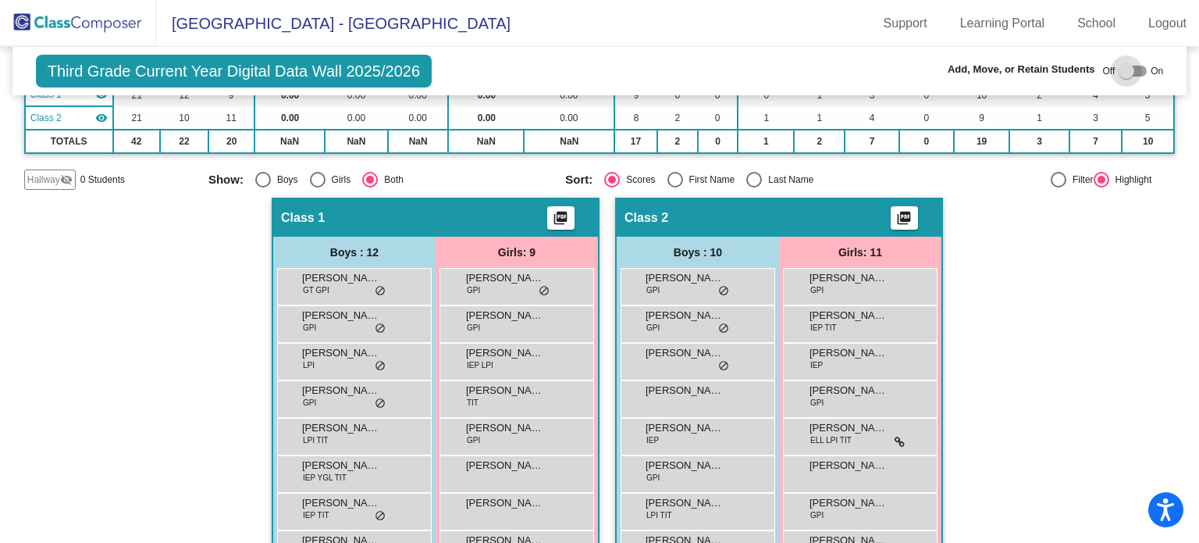
click at [1127, 69] on div at bounding box center [1133, 71] width 28 height 11
checkbox input "true"
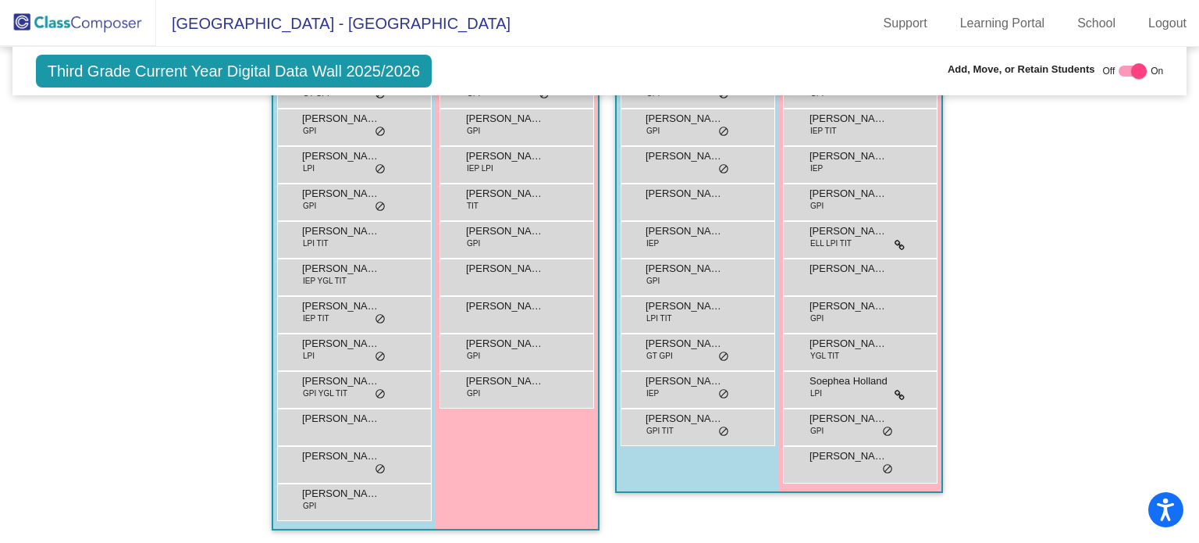
scroll to position [0, 0]
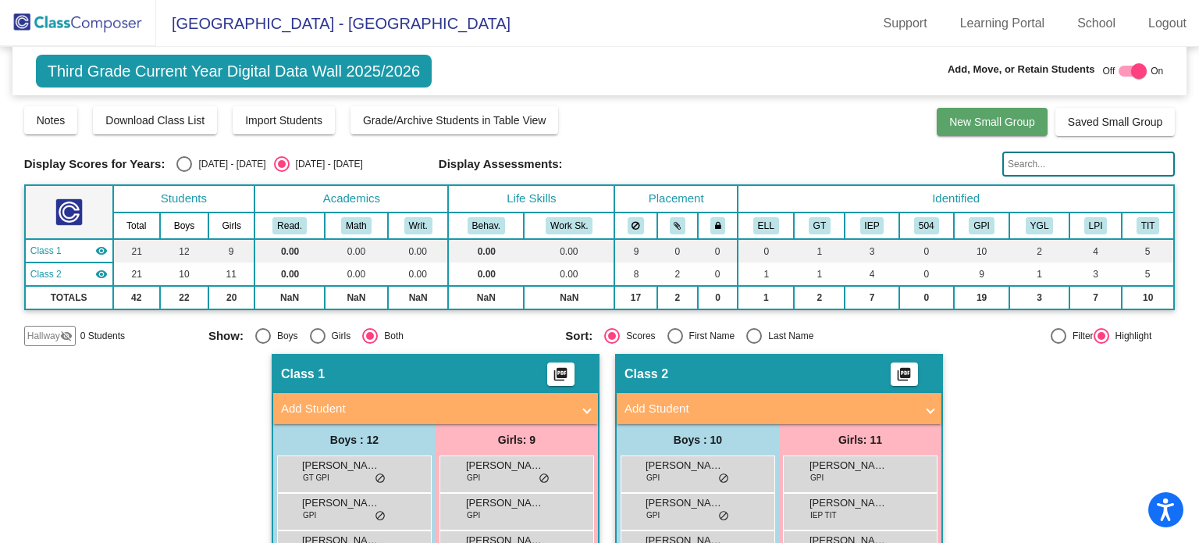
click at [978, 129] on button "New Small Group" at bounding box center [992, 122] width 111 height 28
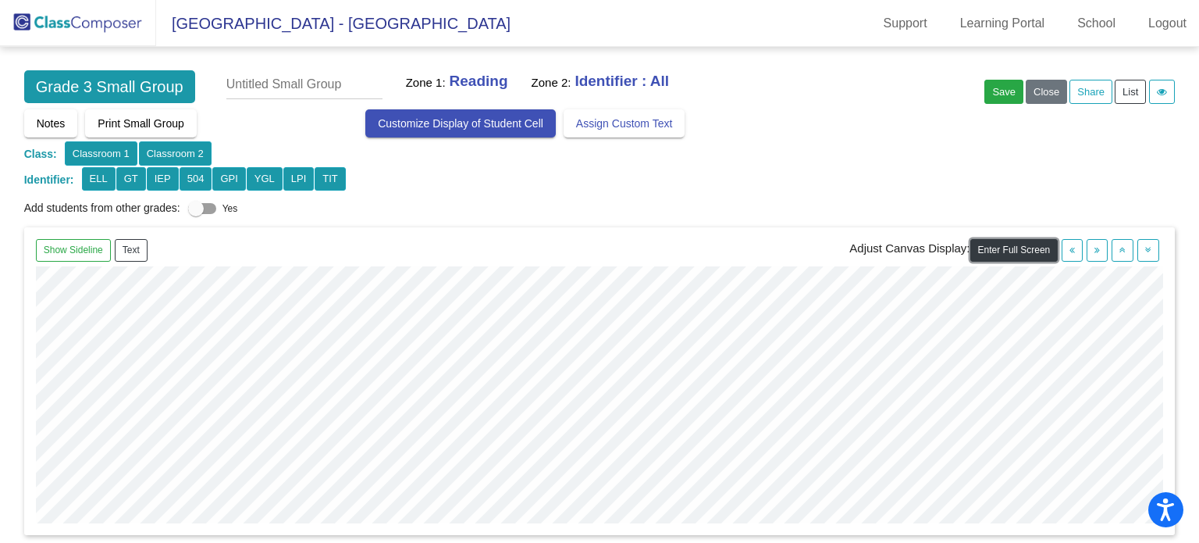
click at [1008, 252] on button "Enter Full Screen" at bounding box center [1014, 250] width 88 height 23
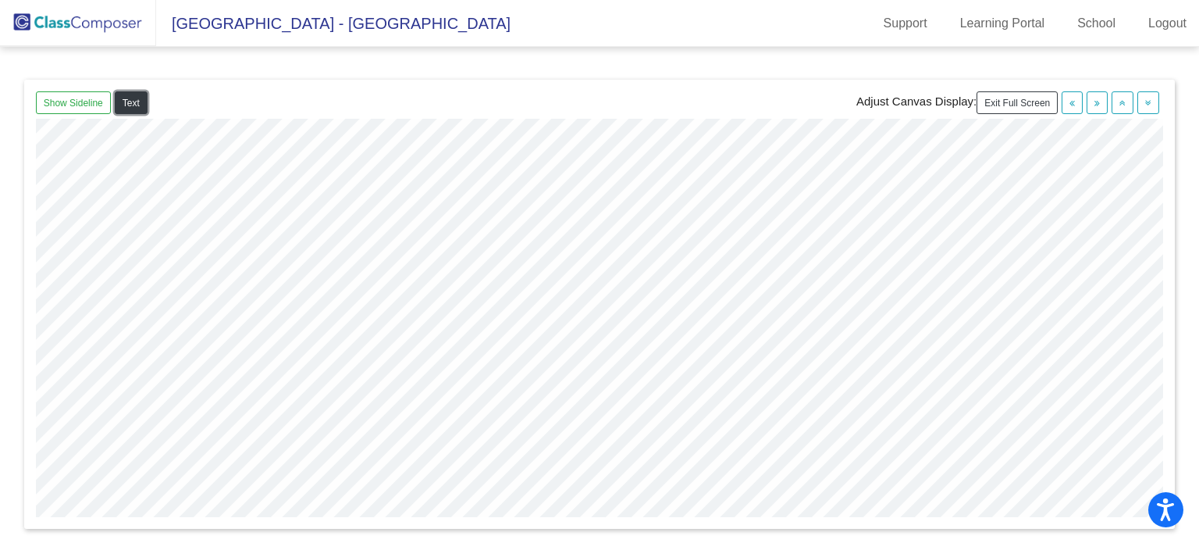
click at [127, 97] on button "Text" at bounding box center [131, 102] width 33 height 23
click at [461, 80] on div "Show Sideline Move Selected to Sideline Text Adjust Canvas Display: Exit Full S…" at bounding box center [599, 304] width 1151 height 449
click at [262, 104] on button "Text" at bounding box center [259, 102] width 33 height 23
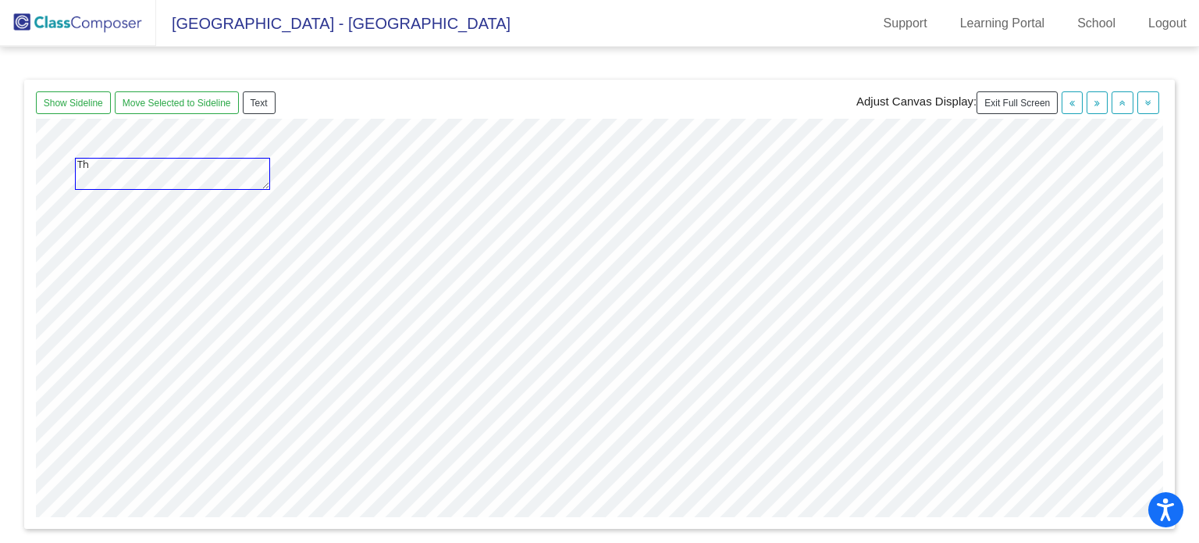
type textarea "T"
type textarea "Title"
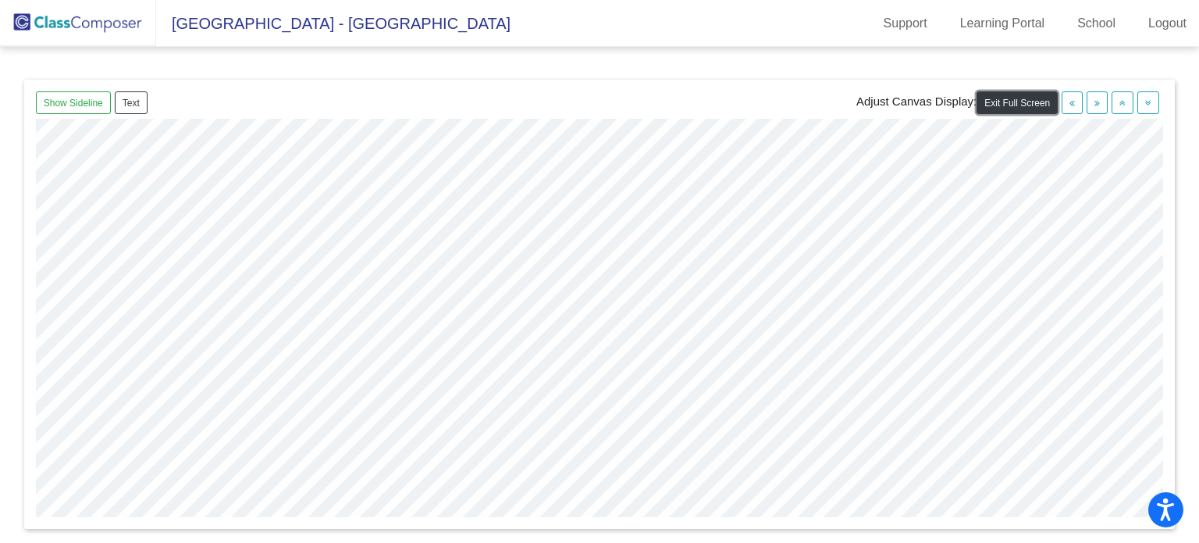
click at [1028, 99] on button "Exit Full Screen" at bounding box center [1017, 102] width 81 height 23
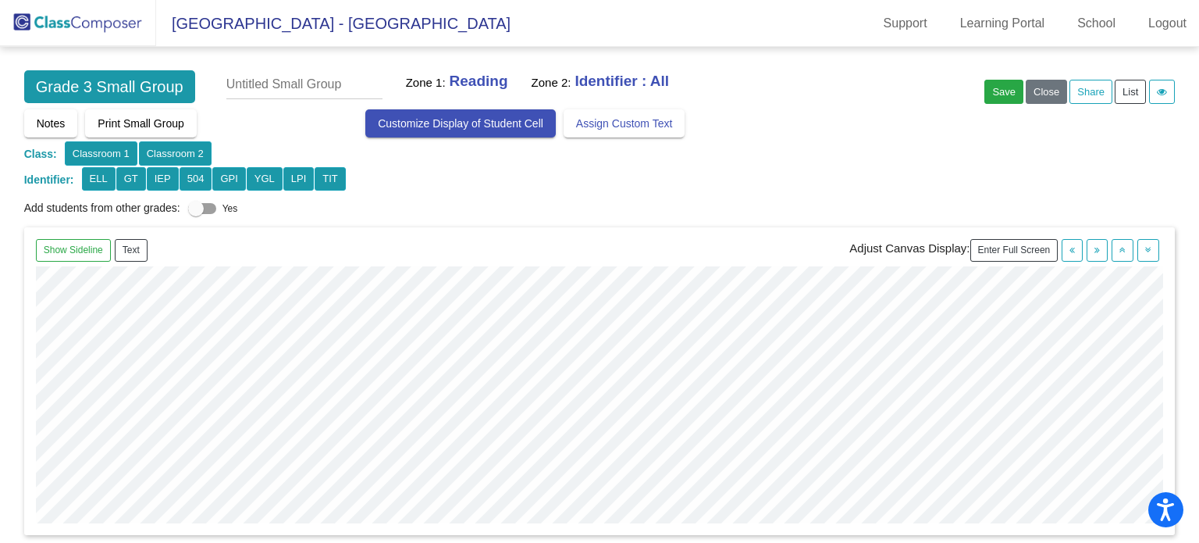
click at [292, 80] on input "text" at bounding box center [304, 84] width 156 height 29
type input "Reading Groups"
click at [137, 250] on button "Text" at bounding box center [131, 250] width 33 height 23
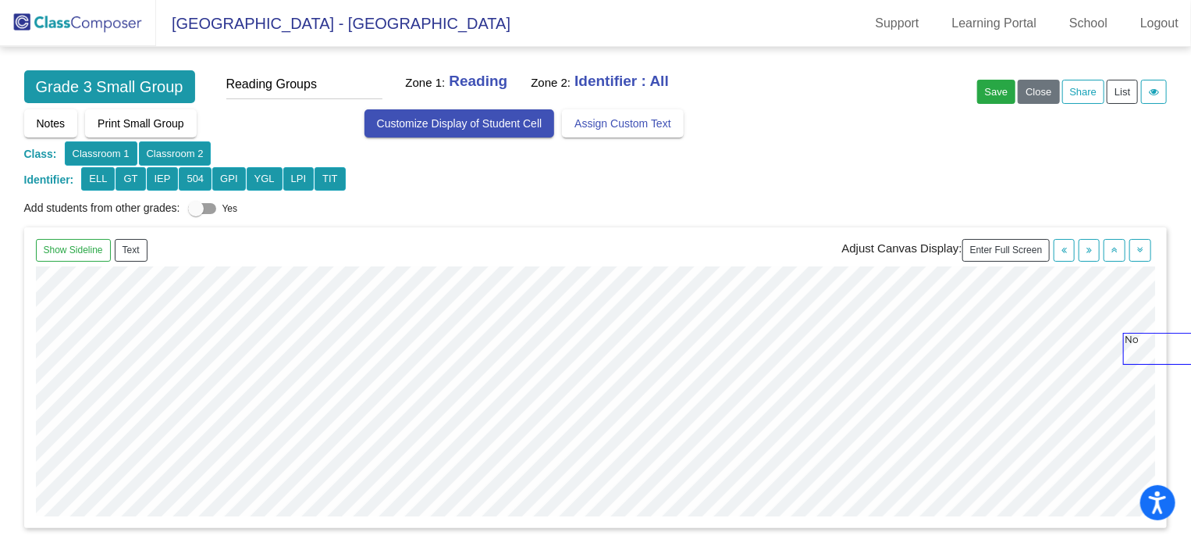
type textarea "N"
type textarea "SPED"
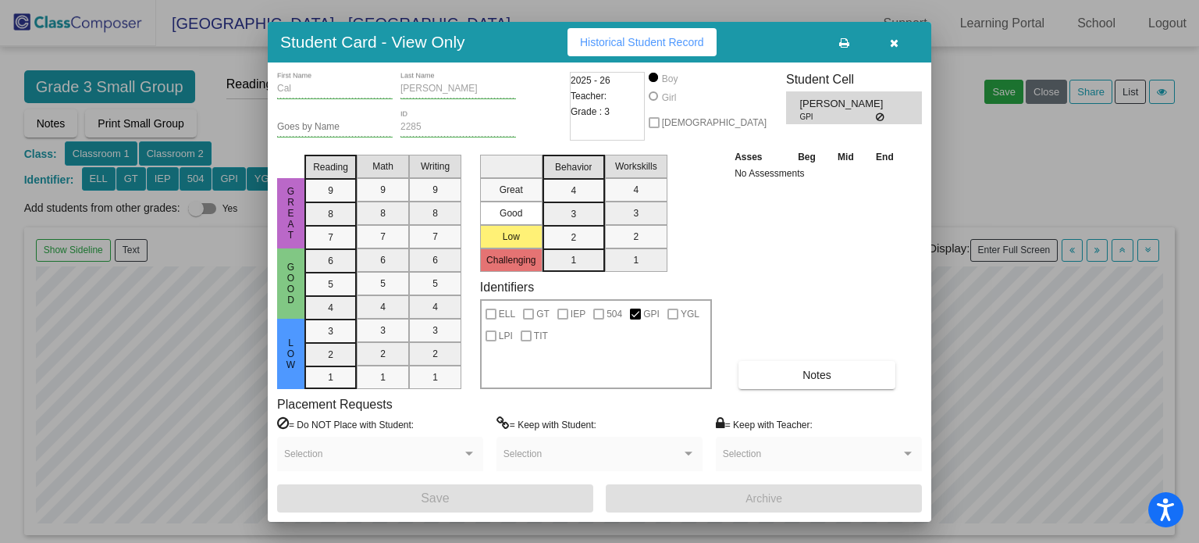
click at [896, 39] on icon "button" at bounding box center [894, 42] width 9 height 11
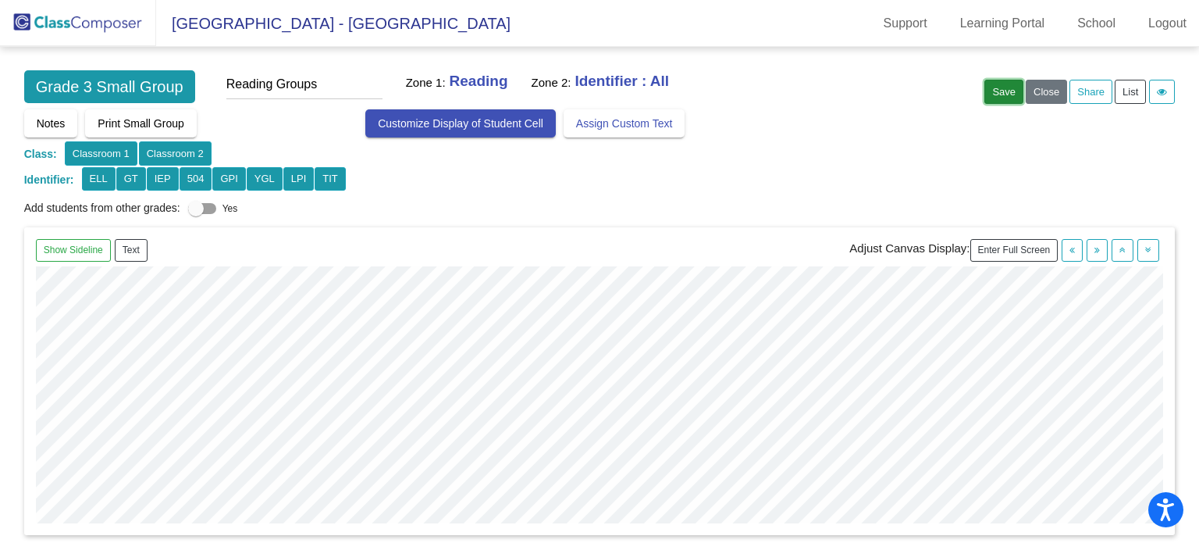
click at [1004, 92] on button "Save" at bounding box center [1003, 92] width 39 height 24
click at [1145, 88] on div at bounding box center [1156, 92] width 28 height 11
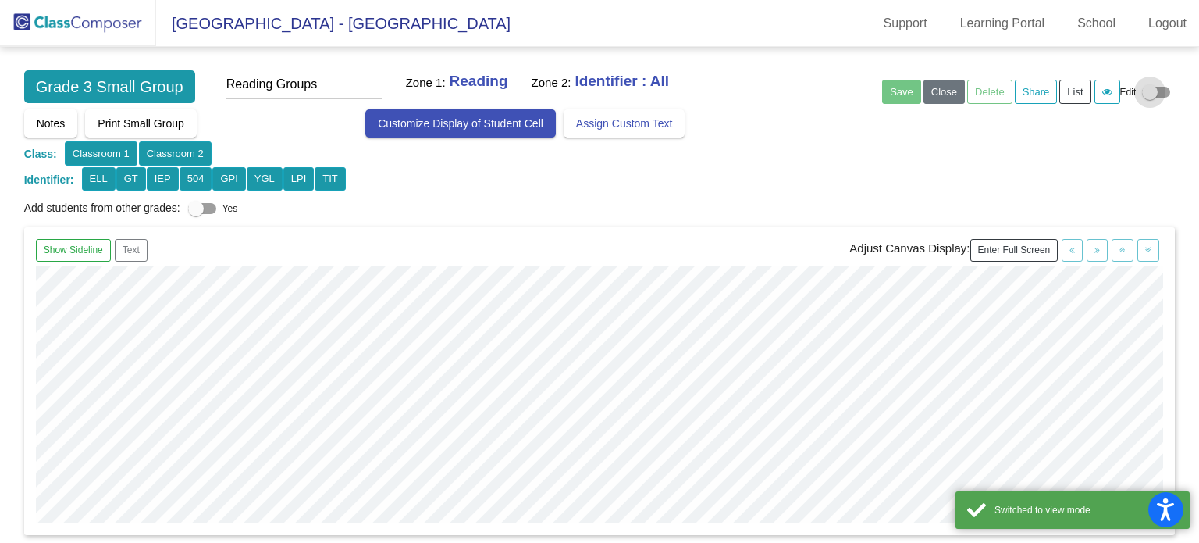
click at [1145, 90] on div at bounding box center [1150, 92] width 16 height 16
checkbox input "true"
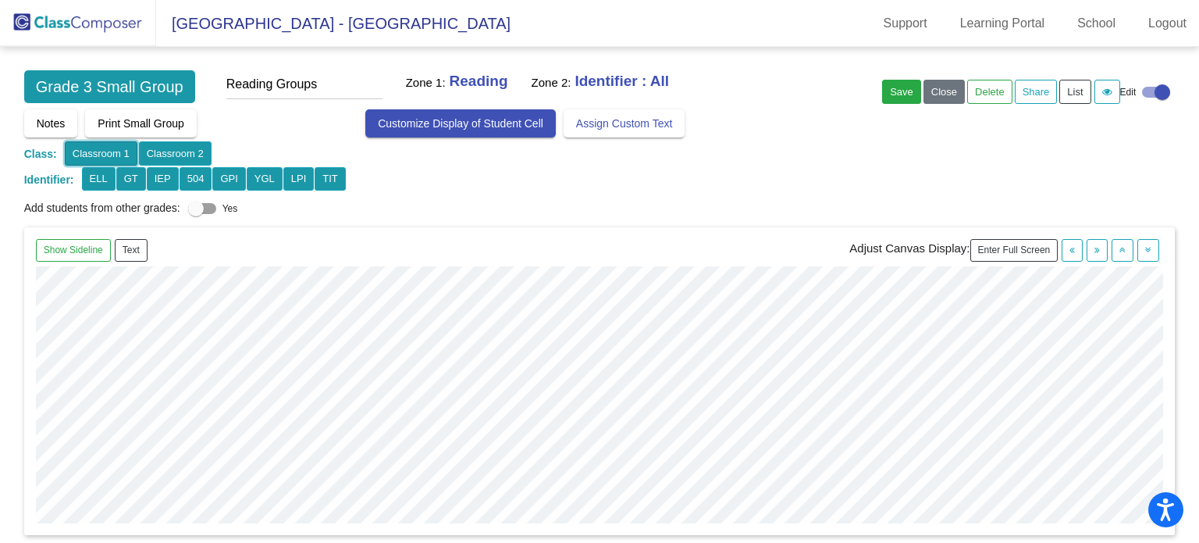
click at [104, 148] on button "Classroom 1" at bounding box center [101, 153] width 73 height 24
click at [144, 152] on button "Classroom 2" at bounding box center [175, 153] width 73 height 24
click at [115, 148] on button "Classroom 1" at bounding box center [101, 153] width 73 height 24
click at [116, 16] on img at bounding box center [78, 23] width 156 height 46
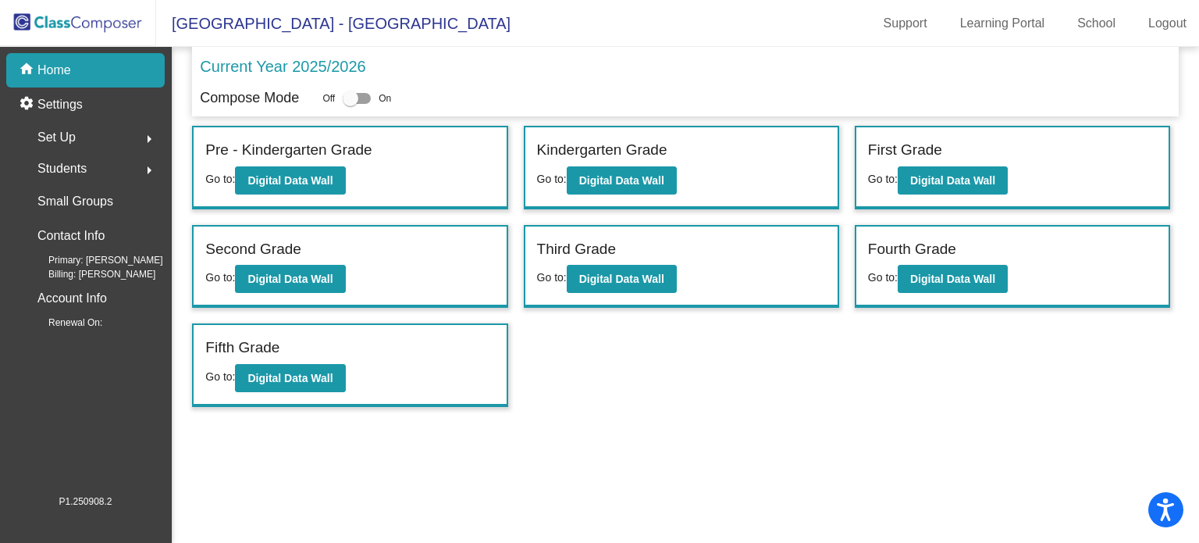
click at [75, 169] on span "Students" at bounding box center [61, 169] width 49 height 22
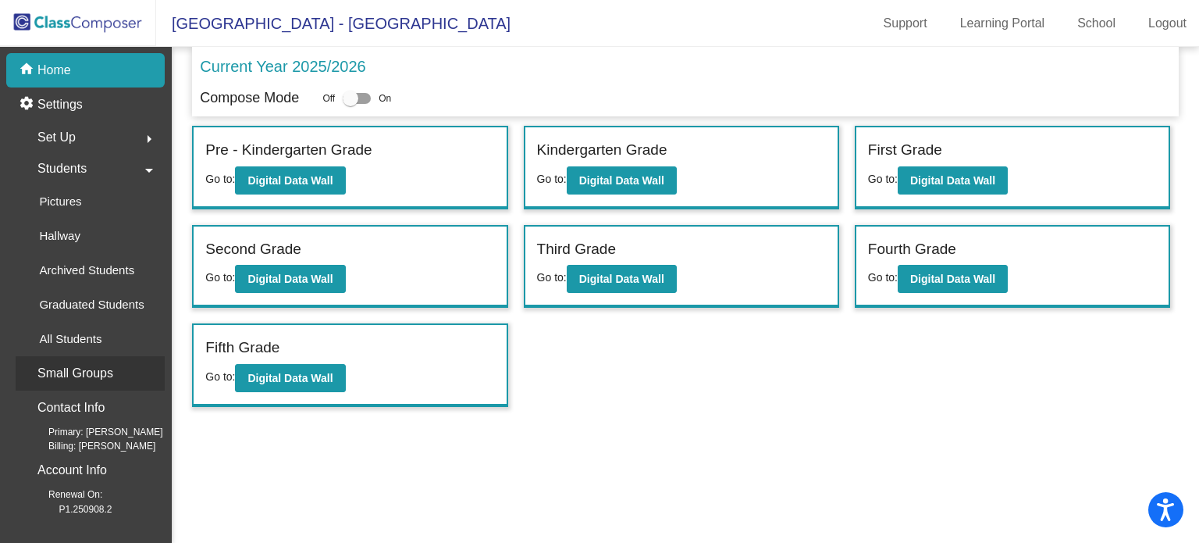
click at [62, 386] on div "Small Groups" at bounding box center [90, 373] width 149 height 34
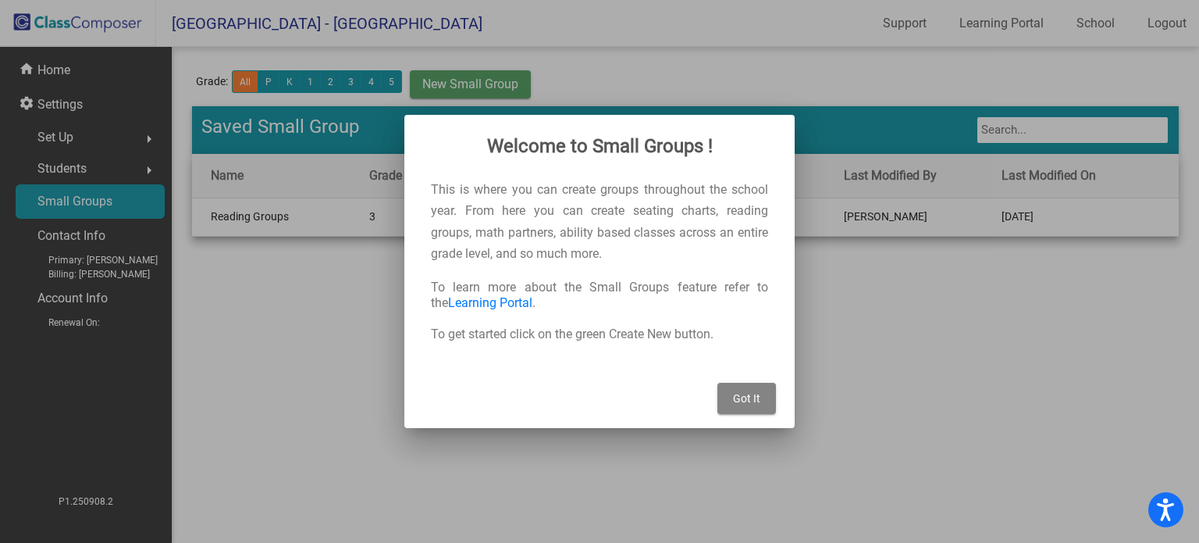
click at [755, 397] on span "Got It" at bounding box center [746, 398] width 27 height 12
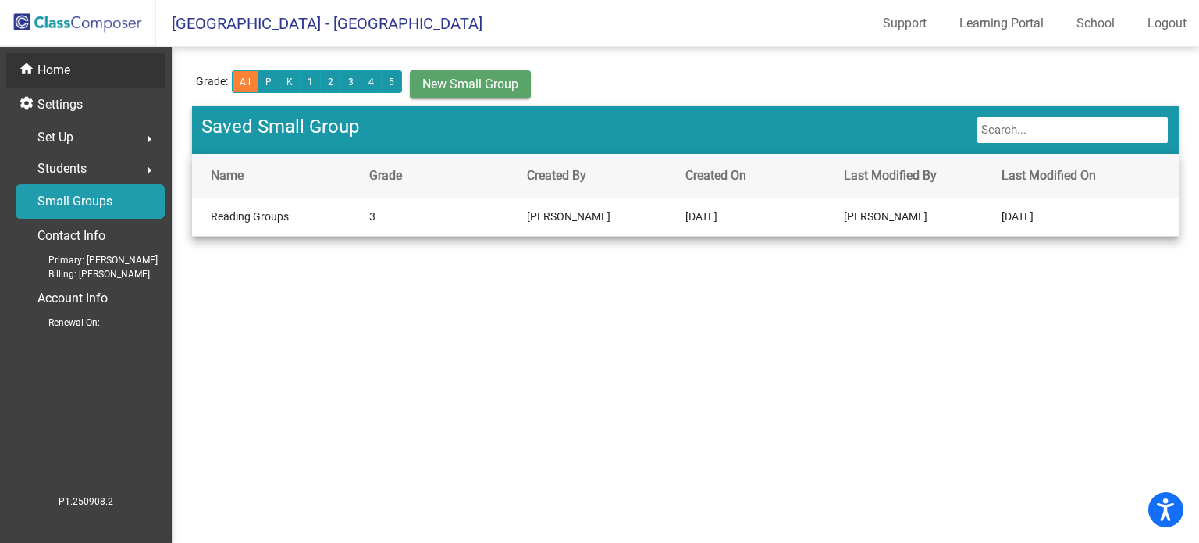
click at [23, 63] on mat-icon "home" at bounding box center [28, 70] width 19 height 19
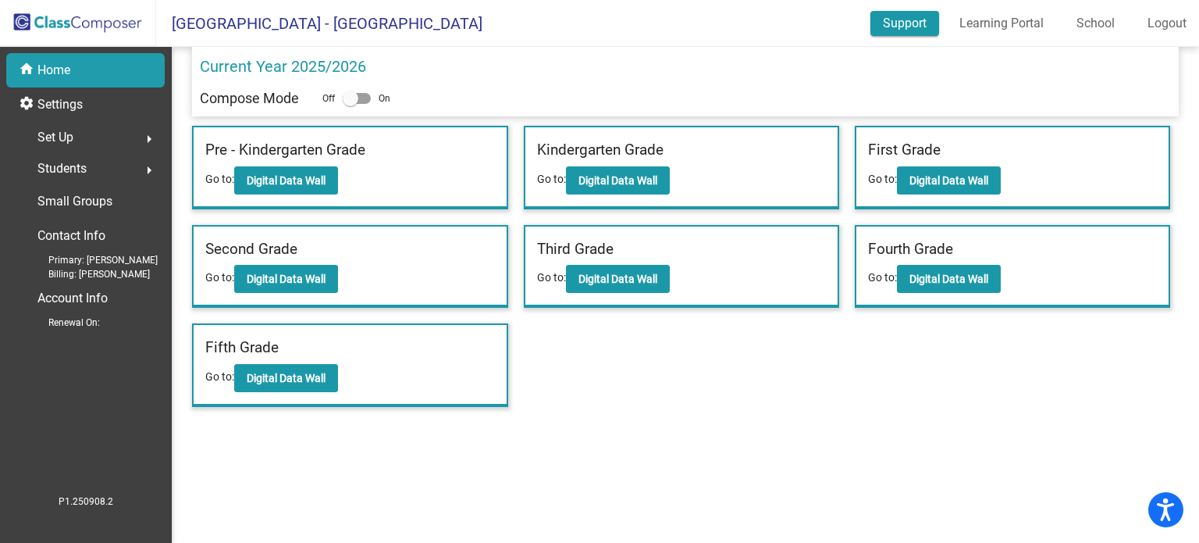
click at [905, 22] on link "Support" at bounding box center [904, 23] width 69 height 25
click at [50, 98] on p "Settings" at bounding box center [59, 104] width 45 height 19
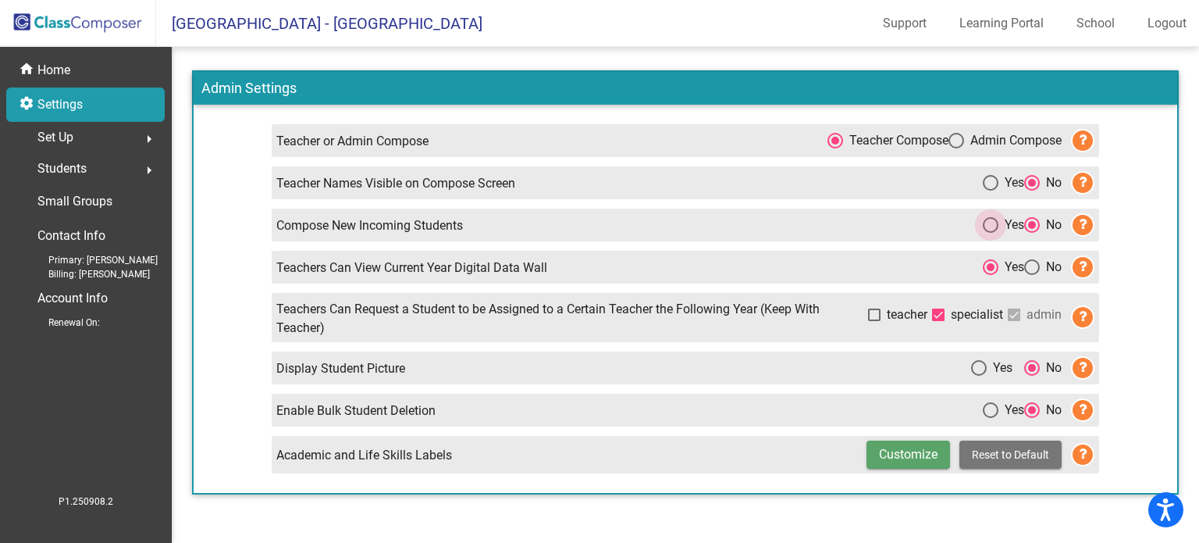
click at [984, 222] on div "Select an option" at bounding box center [991, 225] width 16 height 16
click at [990, 233] on input "Yes" at bounding box center [990, 233] width 1 height 1
radio input "true"
click at [75, 162] on span "Students" at bounding box center [61, 169] width 49 height 22
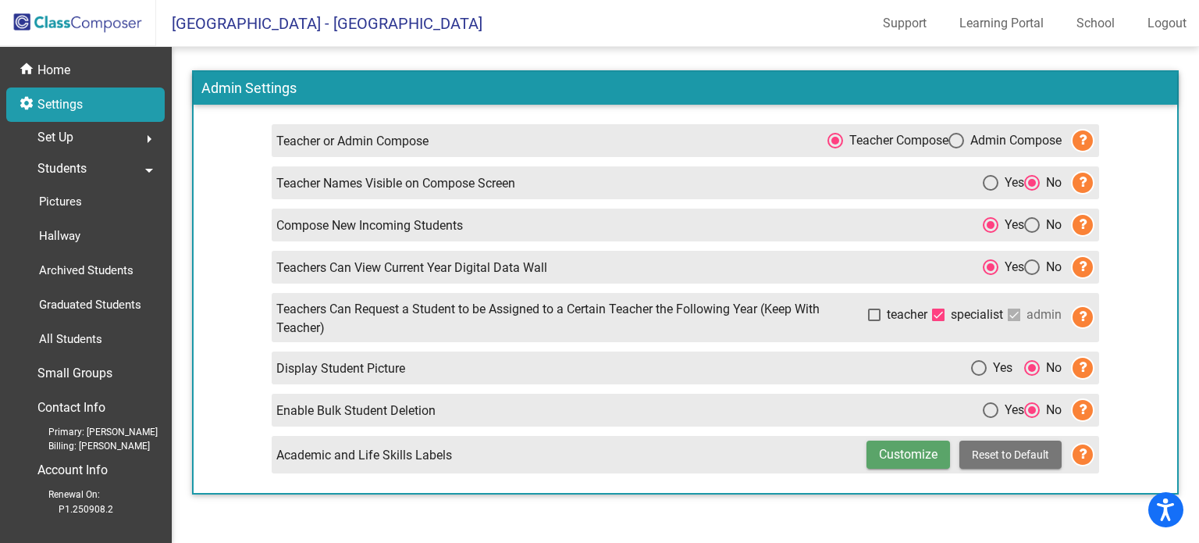
click at [75, 162] on span "Students" at bounding box center [61, 169] width 49 height 22
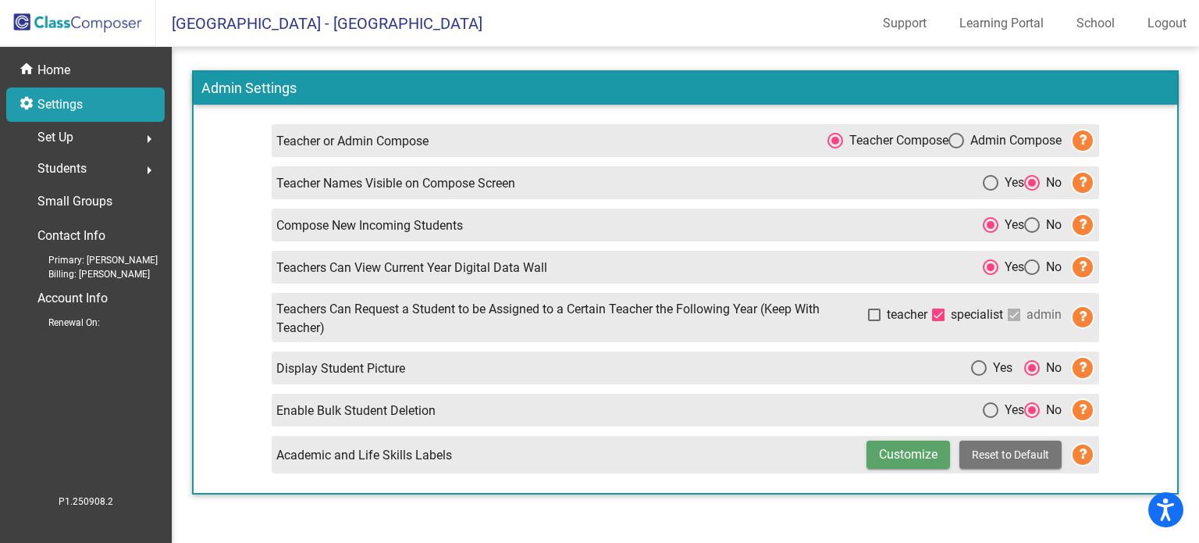
click at [68, 138] on span "Set Up" at bounding box center [55, 137] width 36 height 22
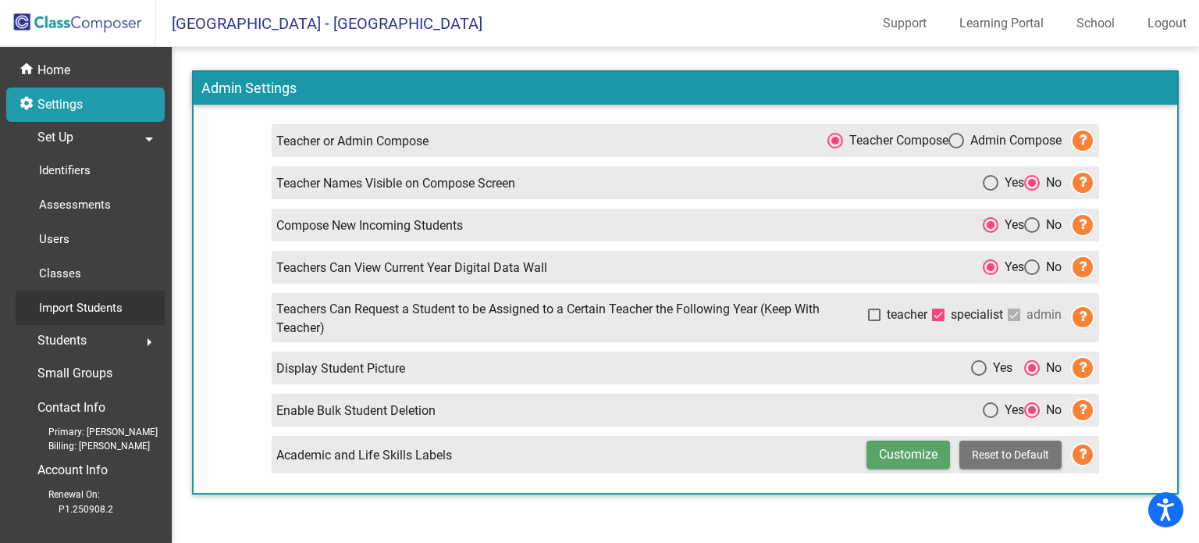
click at [75, 304] on p "Import Students" at bounding box center [81, 307] width 84 height 19
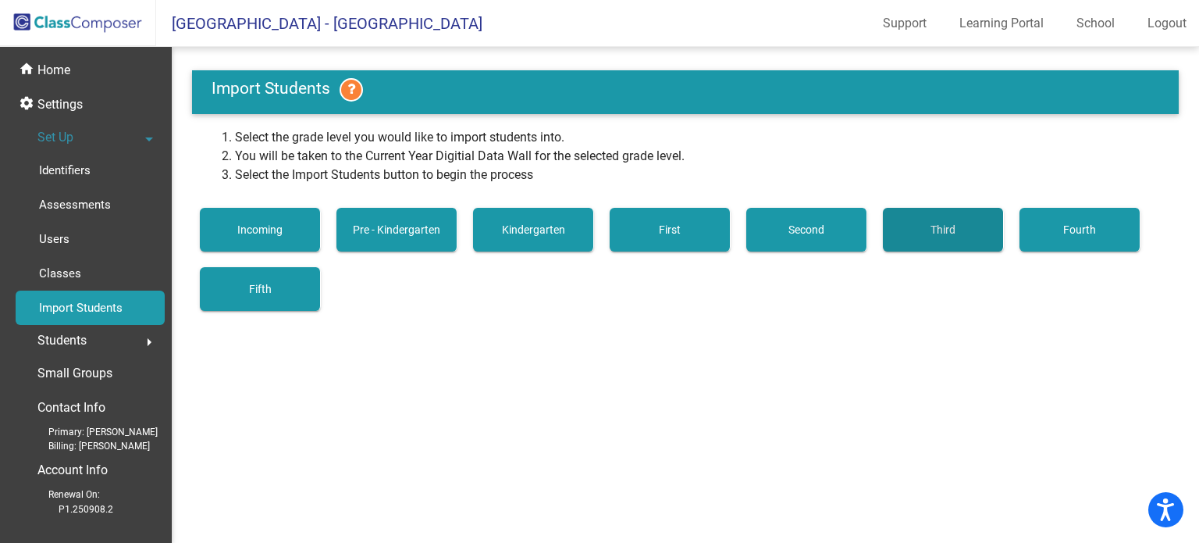
click at [947, 226] on span "Third" at bounding box center [943, 229] width 25 height 12
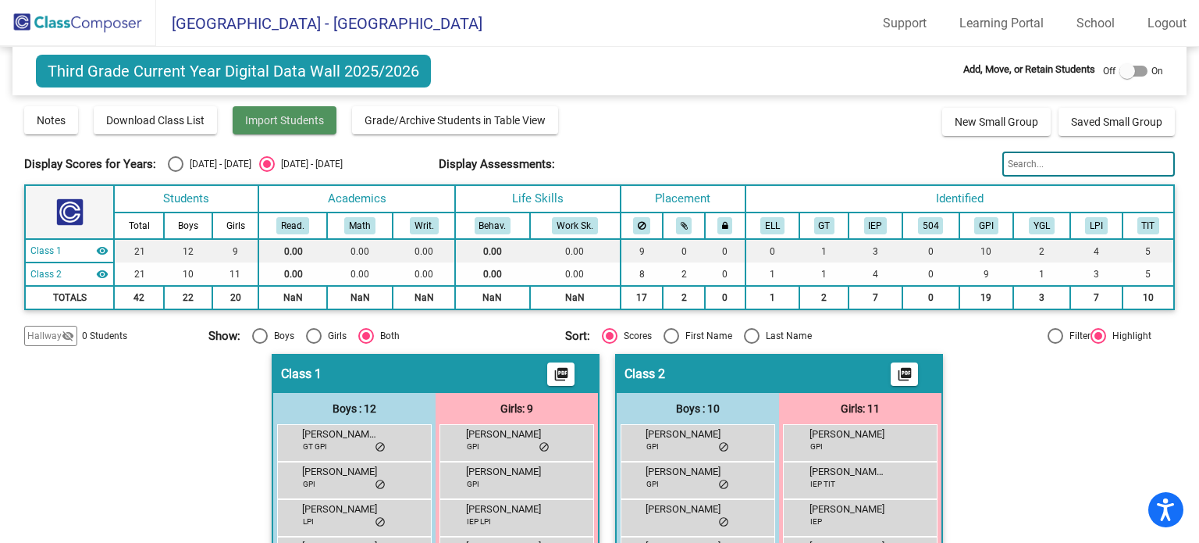
click at [303, 116] on span "Import Students" at bounding box center [284, 120] width 79 height 12
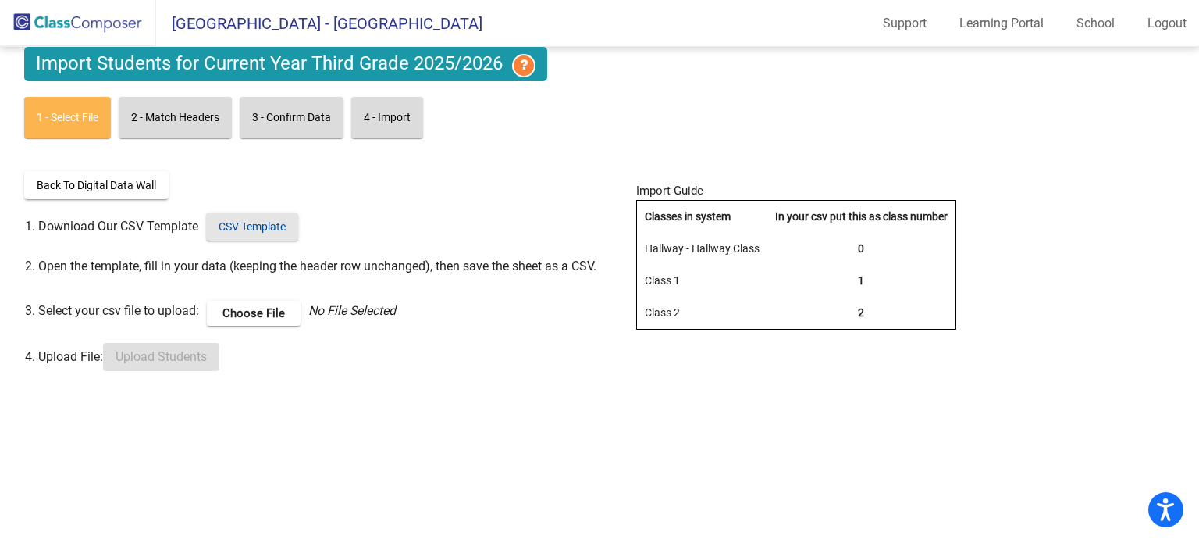
click at [277, 222] on span "CSV Template" at bounding box center [252, 226] width 67 height 12
click at [257, 229] on span "CSV Template" at bounding box center [252, 226] width 67 height 12
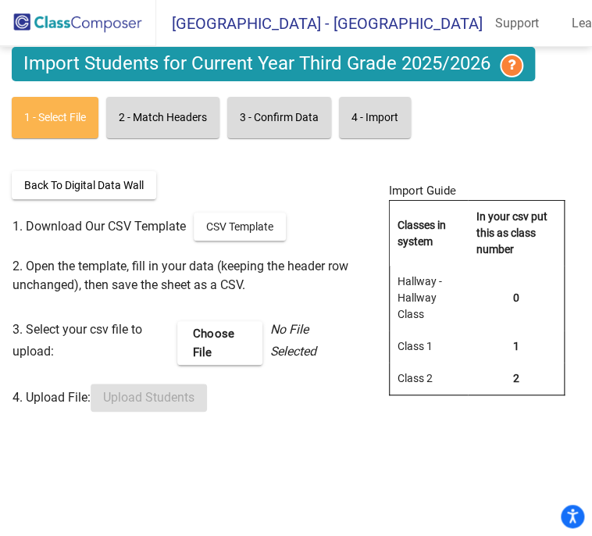
click at [220, 338] on label "Choose File" at bounding box center [219, 343] width 84 height 44
click at [0, 0] on input "Choose File" at bounding box center [0, 0] width 0 height 0
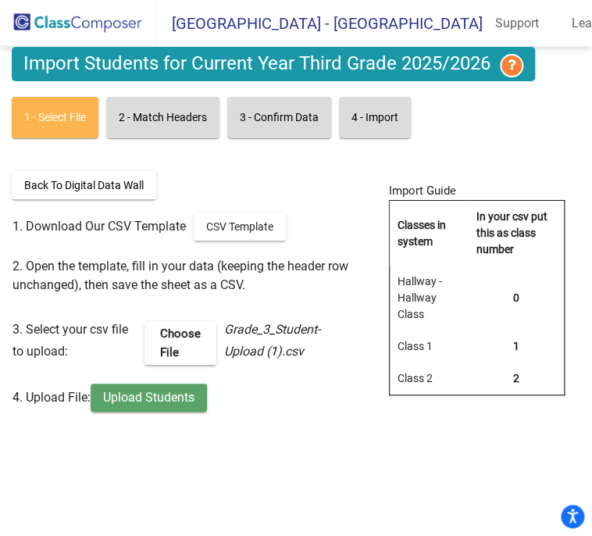
click at [154, 396] on span "Upload Students" at bounding box center [148, 397] width 91 height 15
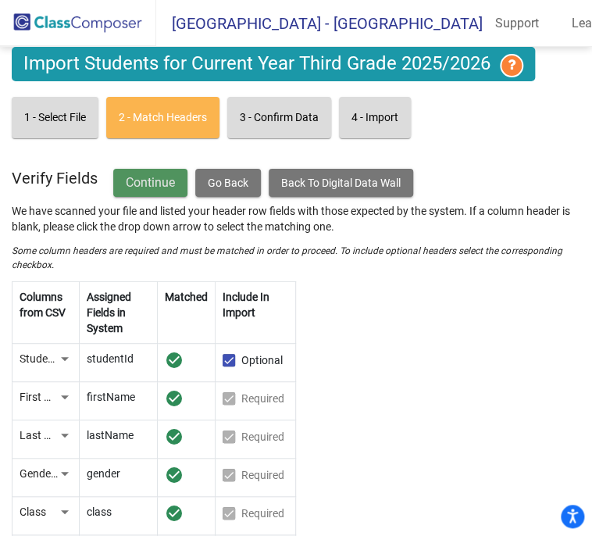
click at [178, 182] on button "Continue" at bounding box center [150, 183] width 74 height 28
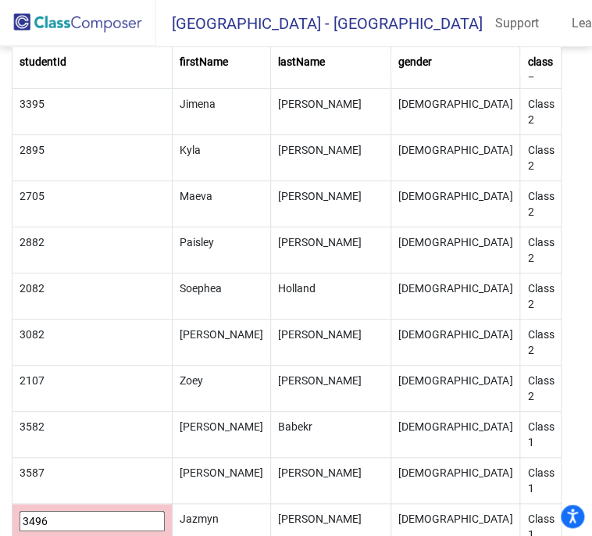
scroll to position [1807, 0]
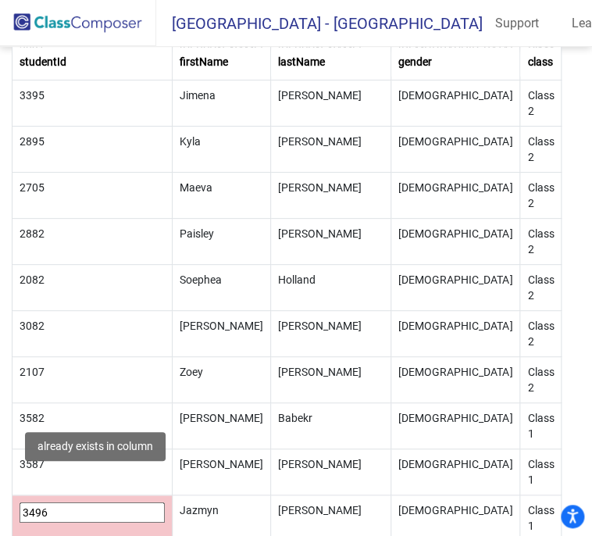
drag, startPoint x: 72, startPoint y: 484, endPoint x: 15, endPoint y: 511, distance: 62.9
click at [15, 511] on td "3496" at bounding box center [92, 518] width 160 height 46
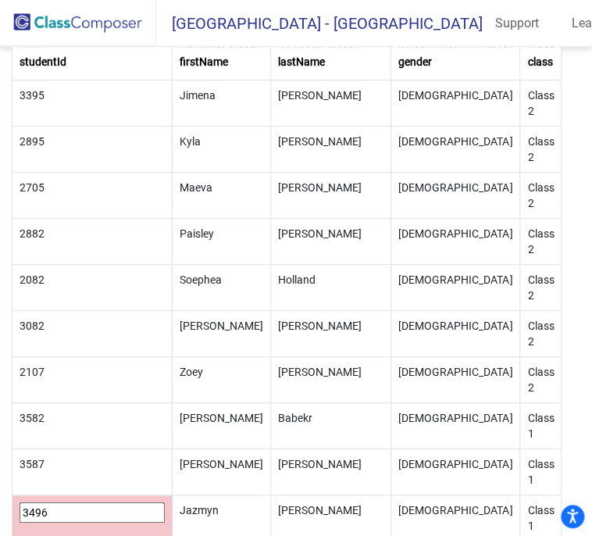
drag, startPoint x: 90, startPoint y: 494, endPoint x: 0, endPoint y: 497, distance: 89.8
click at [0, 497] on mat-sidenav-content "Import Students for Current Year Third Grade 2025/2026 1 - Select File 2 - Matc…" at bounding box center [296, 291] width 592 height 489
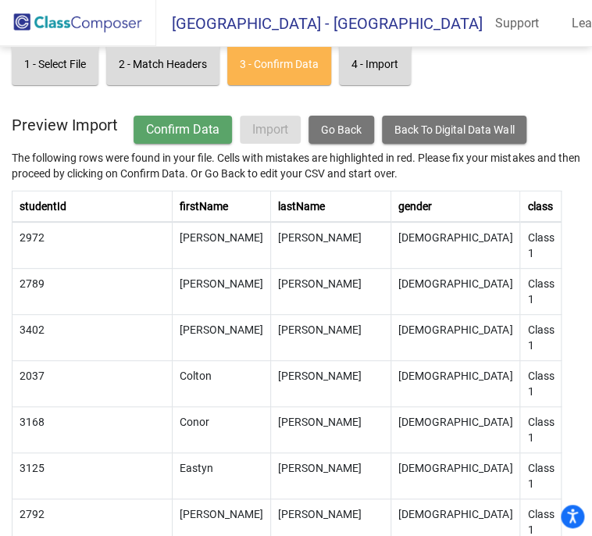
scroll to position [0, 0]
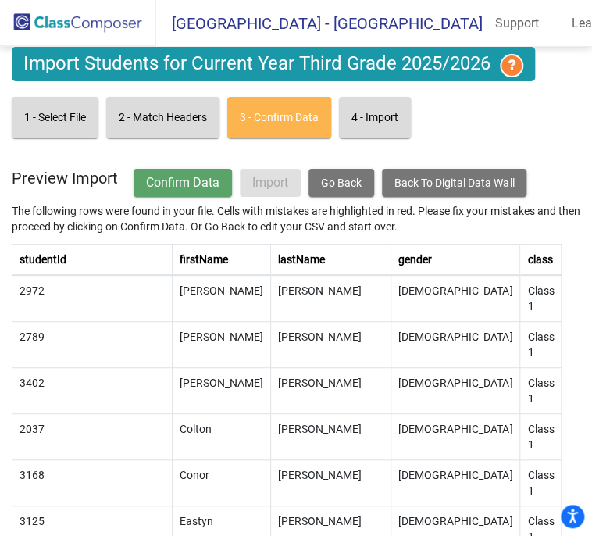
click at [354, 176] on span "Go Back" at bounding box center [341, 182] width 41 height 12
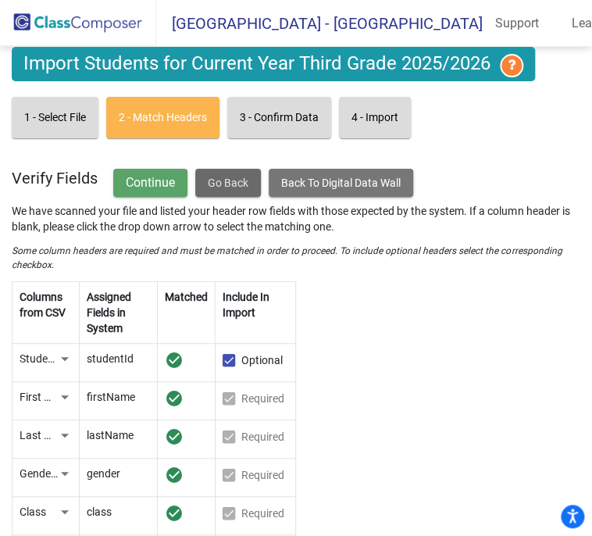
click at [233, 176] on span "Go Back" at bounding box center [228, 182] width 41 height 12
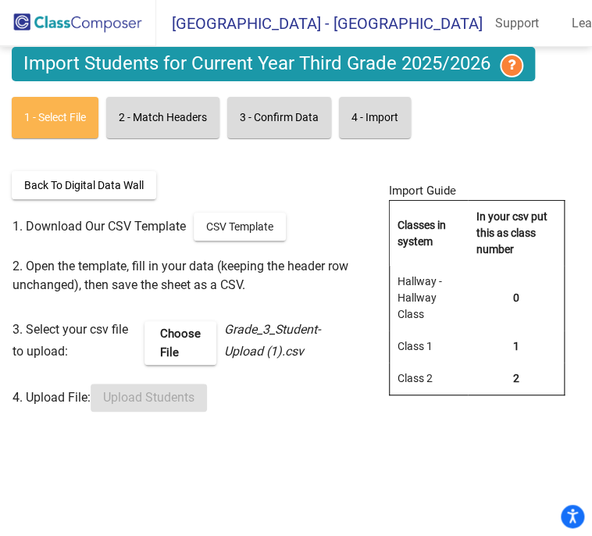
click at [178, 350] on label "Choose File" at bounding box center [180, 343] width 72 height 44
click at [0, 0] on input "Choose File" at bounding box center [0, 0] width 0 height 0
click at [172, 392] on span "Upload Students" at bounding box center [148, 397] width 91 height 15
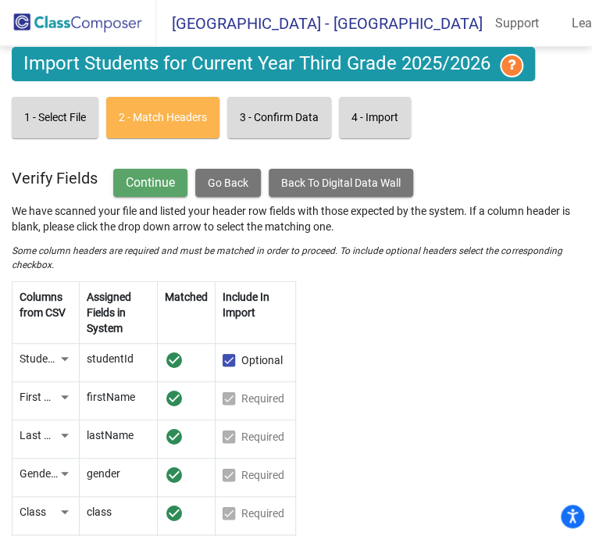
click at [140, 175] on span "Continue" at bounding box center [150, 182] width 49 height 15
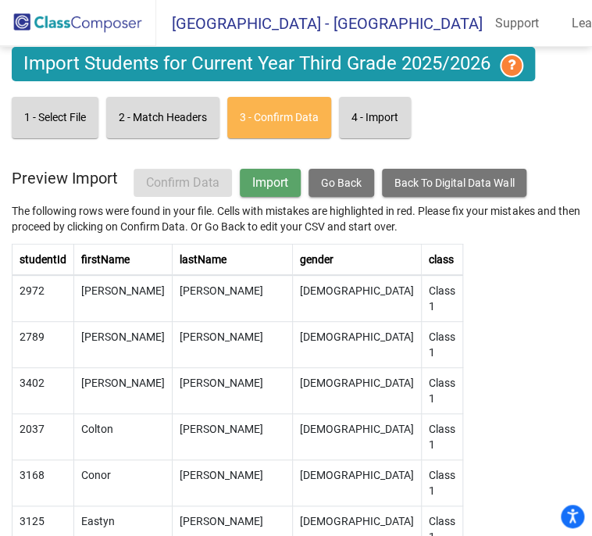
click at [286, 175] on span "Import" at bounding box center [270, 182] width 36 height 15
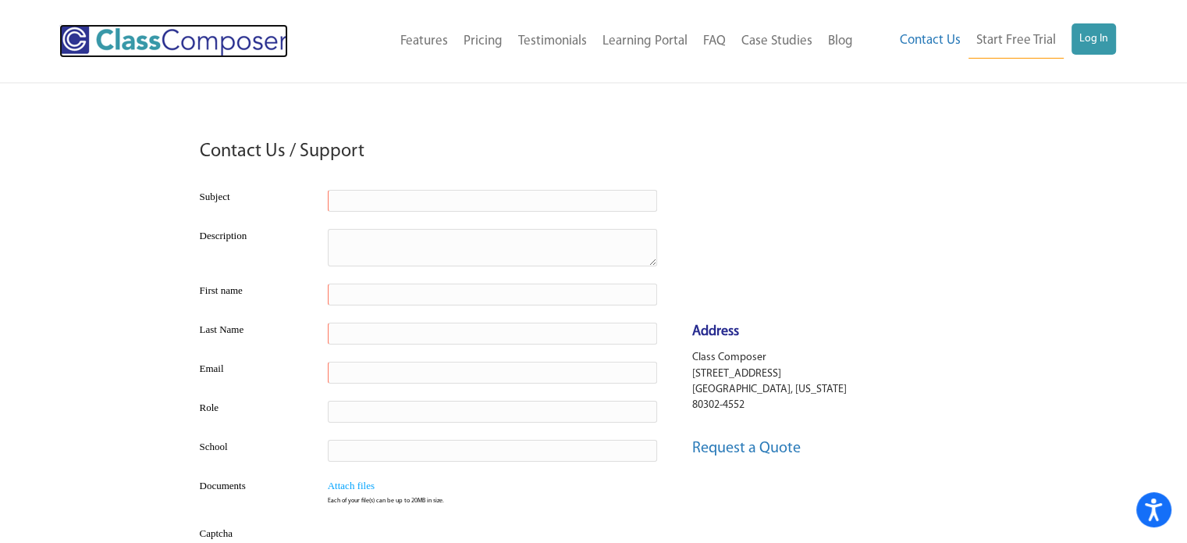
click at [190, 51] on img at bounding box center [173, 41] width 229 height 34
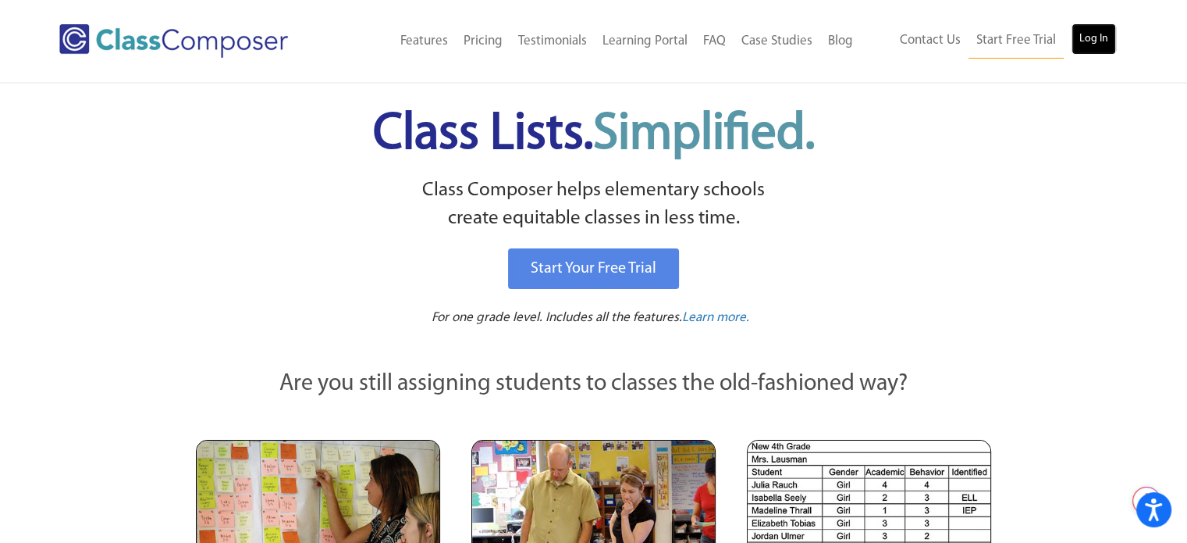
click at [1106, 42] on link "Log In" at bounding box center [1094, 38] width 44 height 31
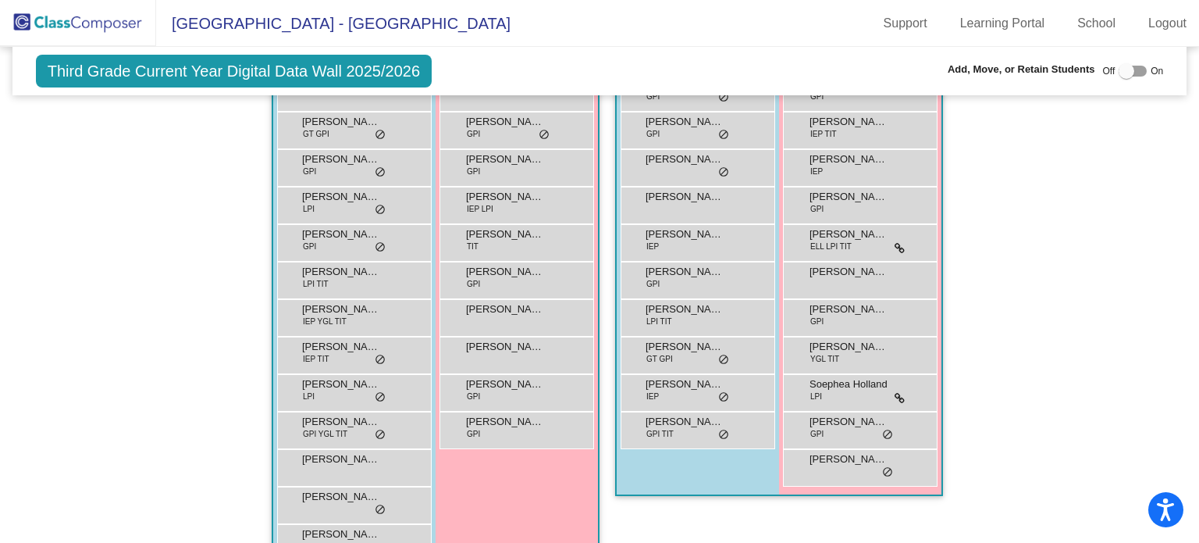
scroll to position [390, 0]
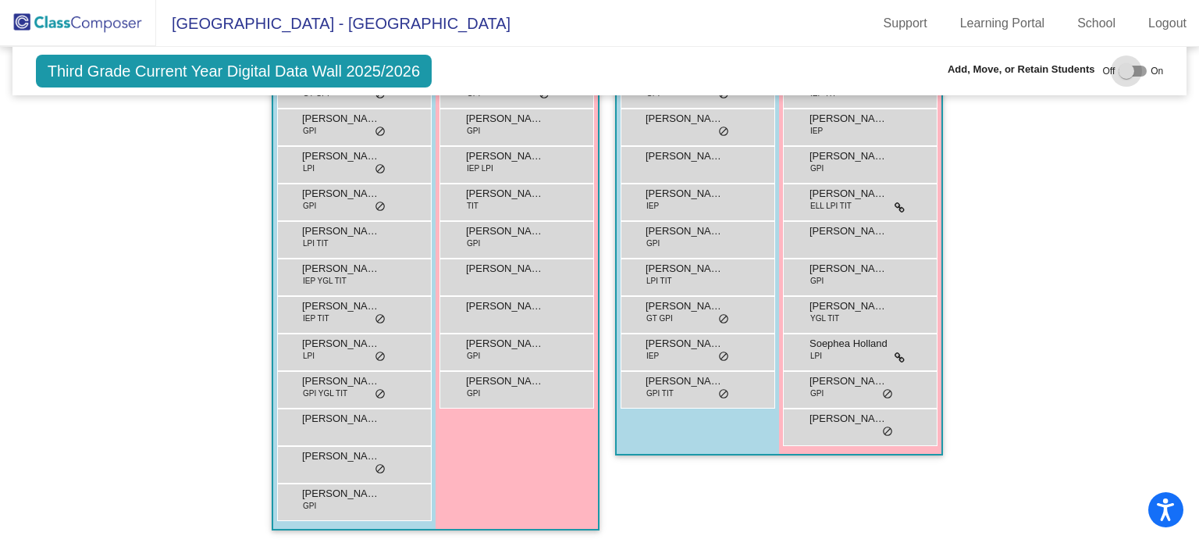
click at [591, 69] on div at bounding box center [1127, 71] width 16 height 16
checkbox input "true"
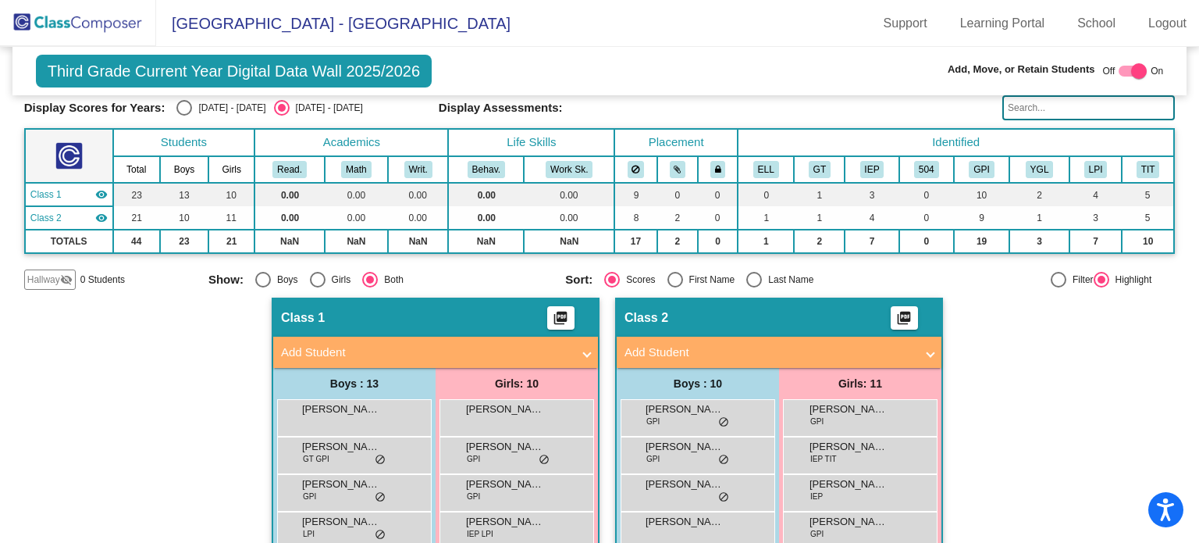
scroll to position [0, 0]
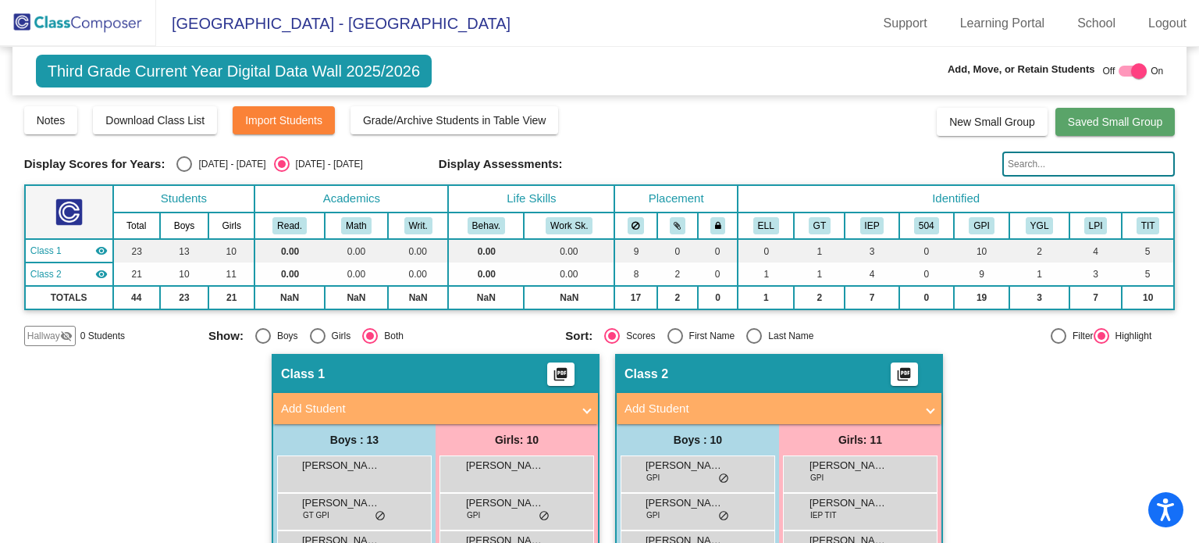
click at [591, 113] on button "Saved Small Group" at bounding box center [1114, 122] width 119 height 28
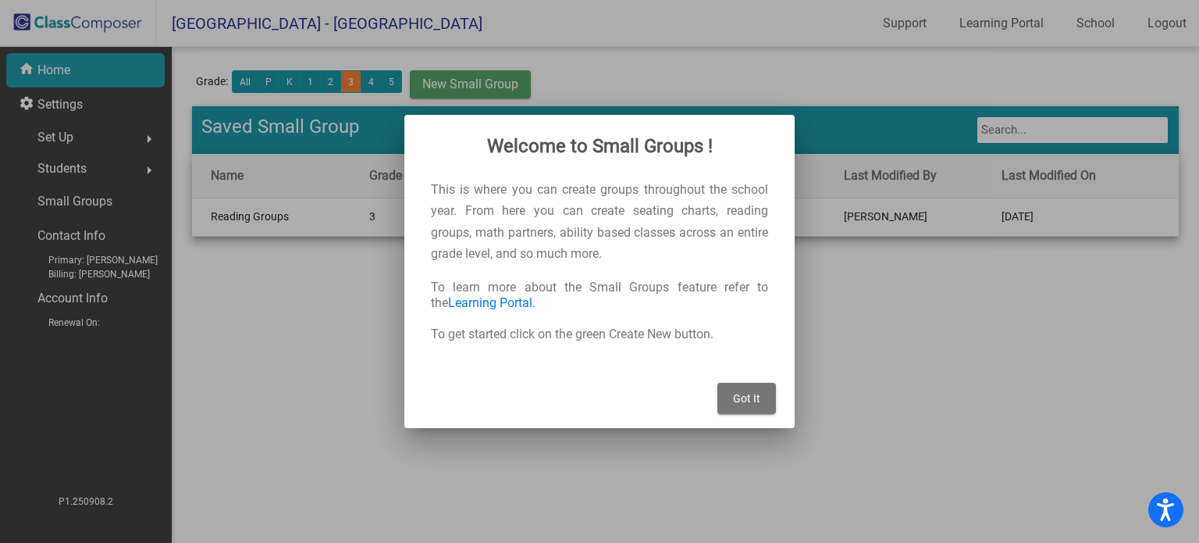
click at [591, 393] on span "Got It" at bounding box center [746, 398] width 27 height 12
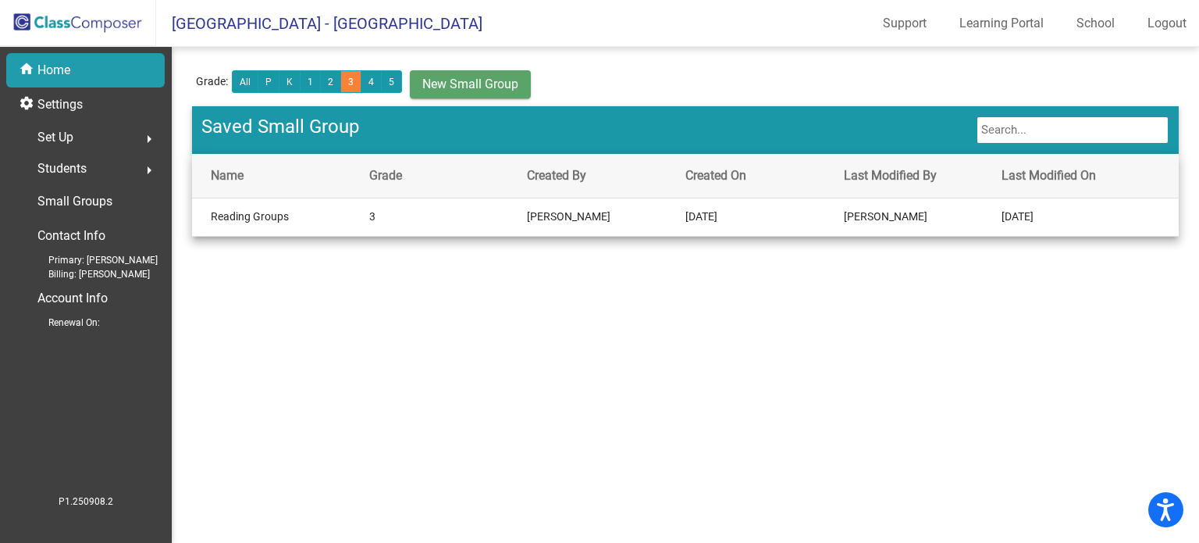
click at [230, 215] on mat-cell "Reading Groups" at bounding box center [280, 216] width 177 height 37
